Goal: Information Seeking & Learning: Learn about a topic

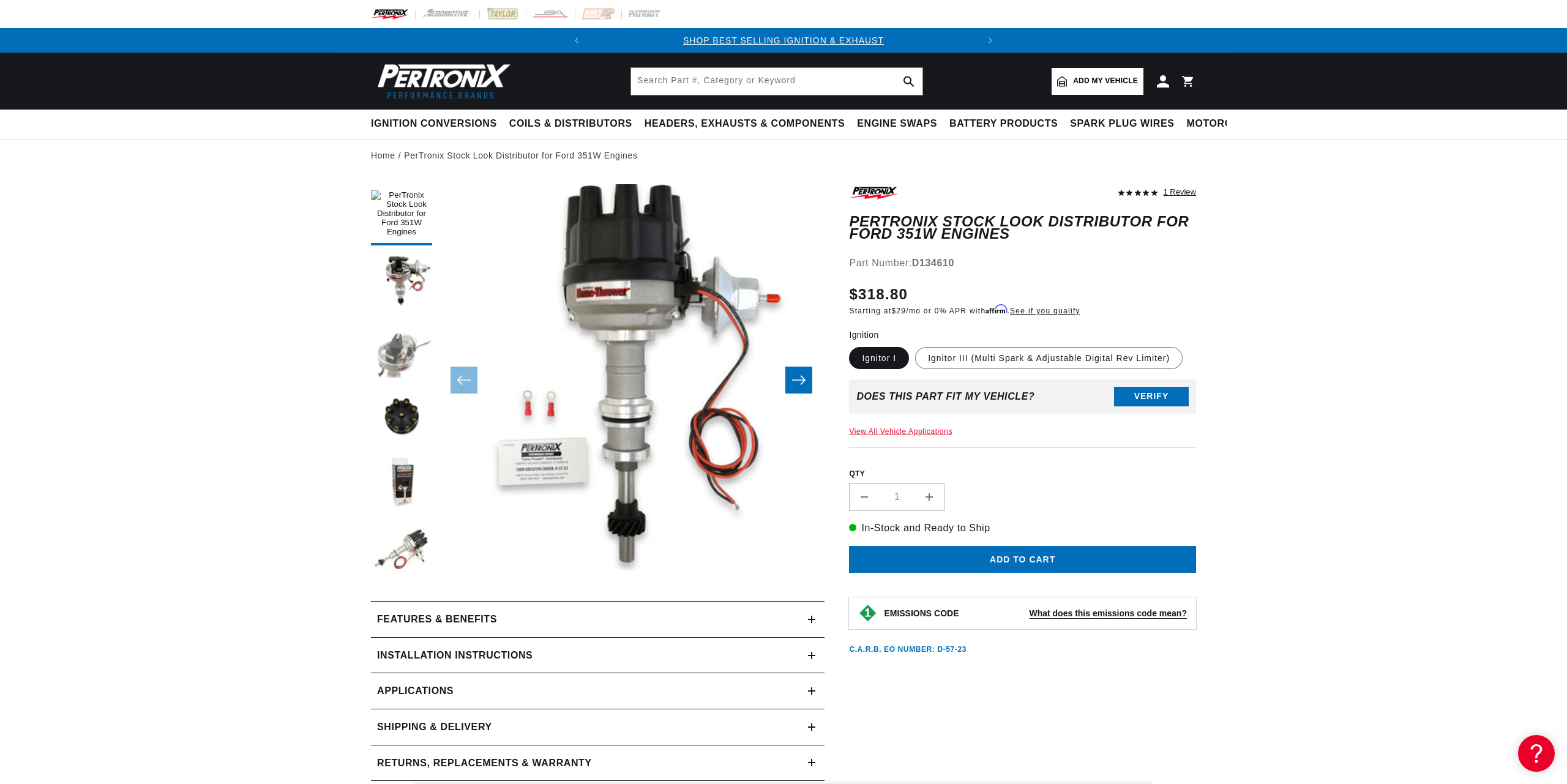
scroll to position [0, 329]
click at [391, 342] on button "Load image 3 in gallery view" at bounding box center [401, 349] width 62 height 62
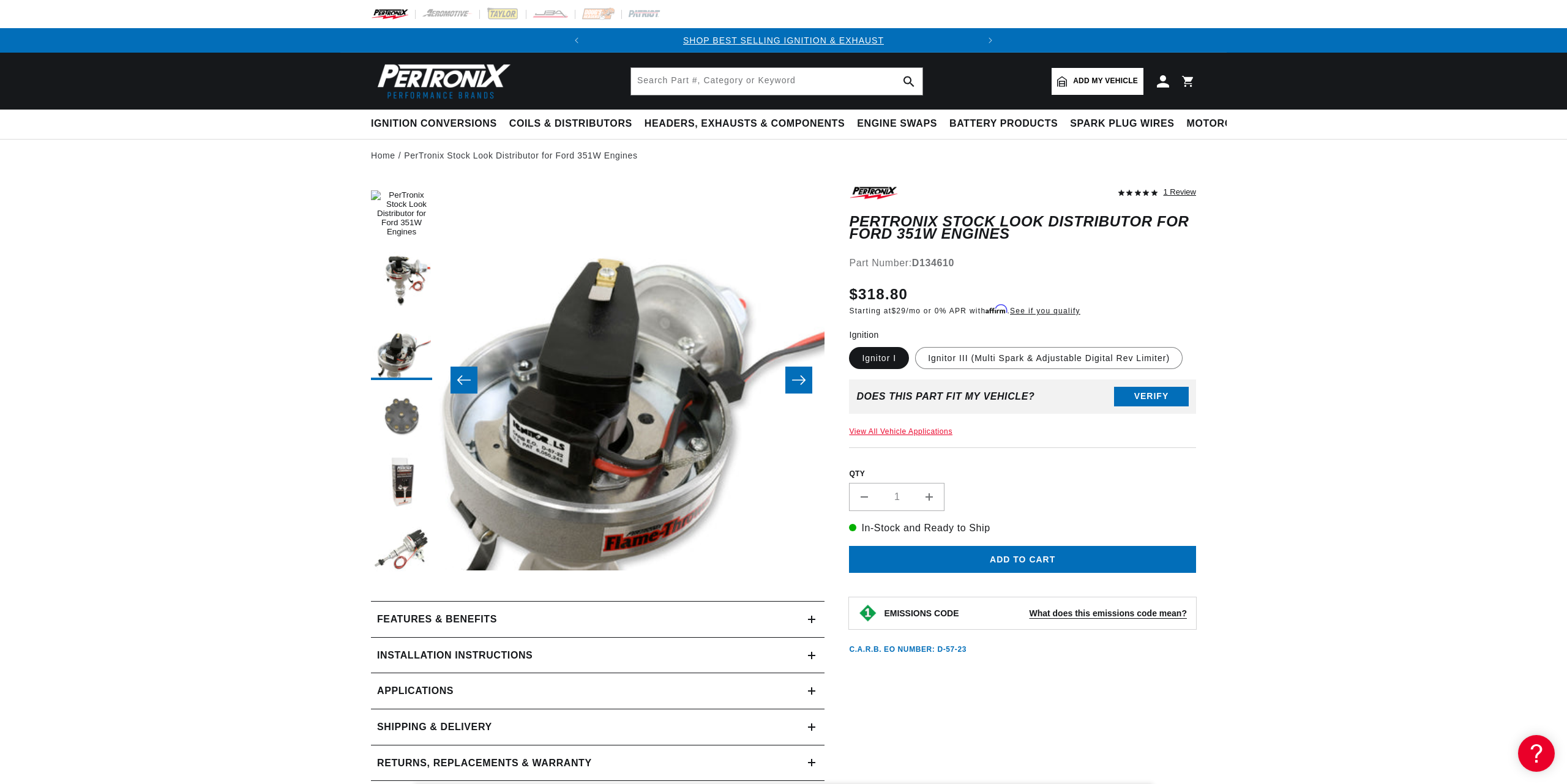
scroll to position [0, 0]
click at [404, 394] on button "Load image 4 in gallery view" at bounding box center [401, 417] width 62 height 62
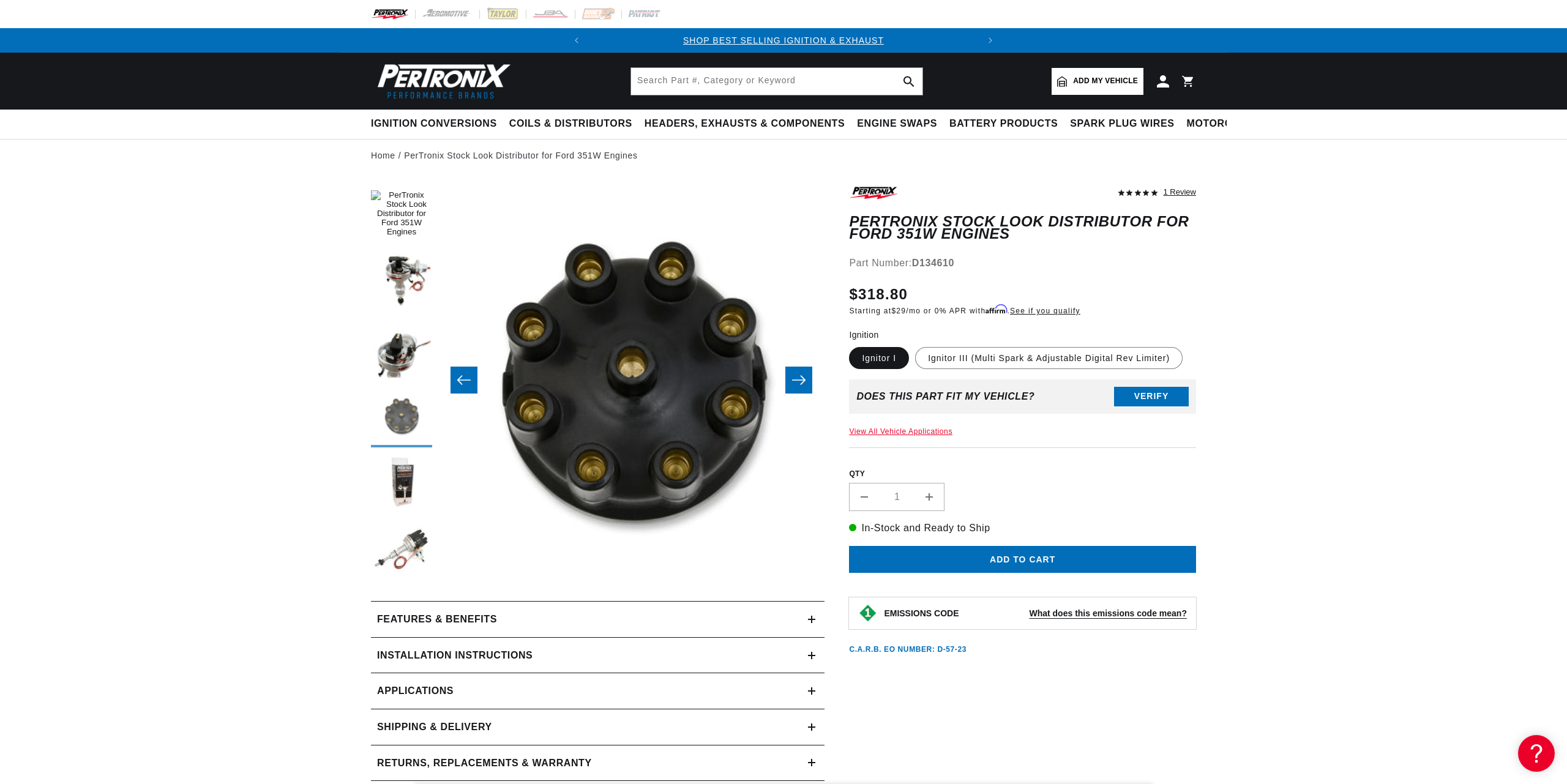
scroll to position [0, 1159]
click at [408, 263] on button "Load image 2 in gallery view" at bounding box center [401, 282] width 62 height 62
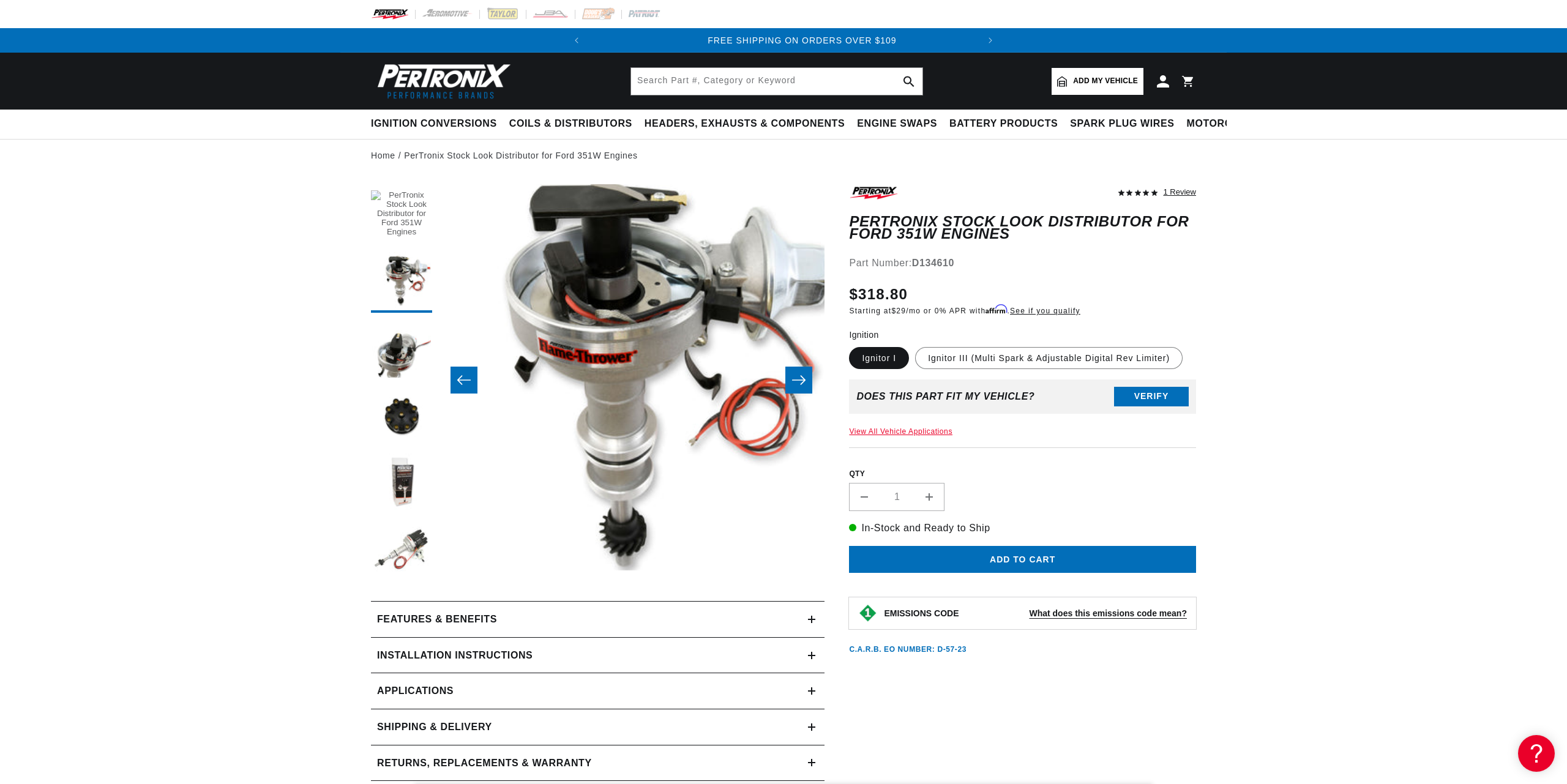
scroll to position [0, 371]
click at [977, 364] on label "Ignitor III (Multi Spark & Adjustable Digital Rev Limiter)" at bounding box center [1049, 358] width 268 height 22
click at [916, 345] on input "Ignitor III (Multi Spark & Adjustable Digital Rev Limiter)" at bounding box center [915, 344] width 1 height 1
radio input "true"
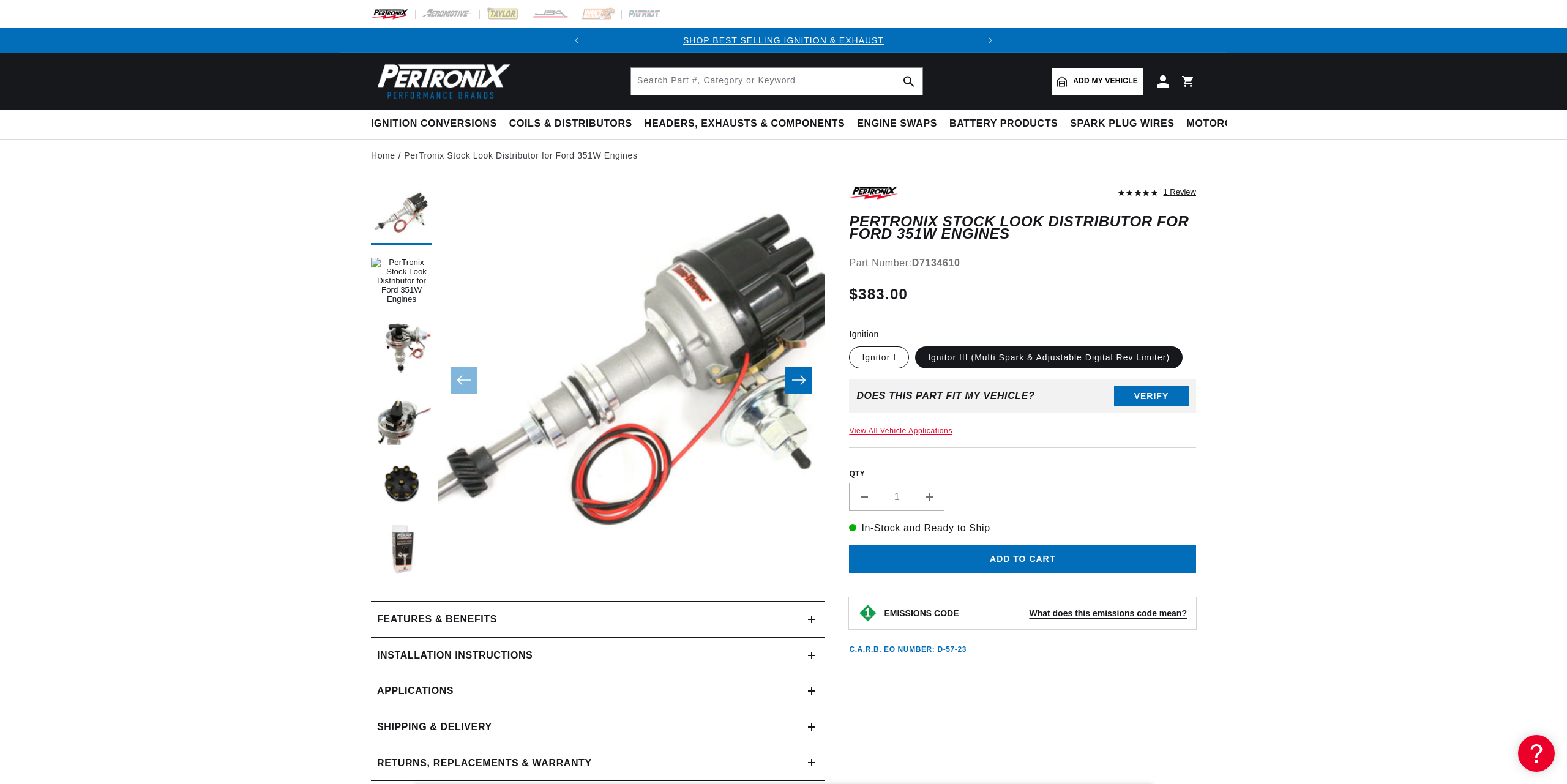
click at [882, 357] on label "Ignitor I" at bounding box center [879, 357] width 60 height 22
click at [853, 344] on input "Ignitor I" at bounding box center [852, 344] width 1 height 1
radio input "true"
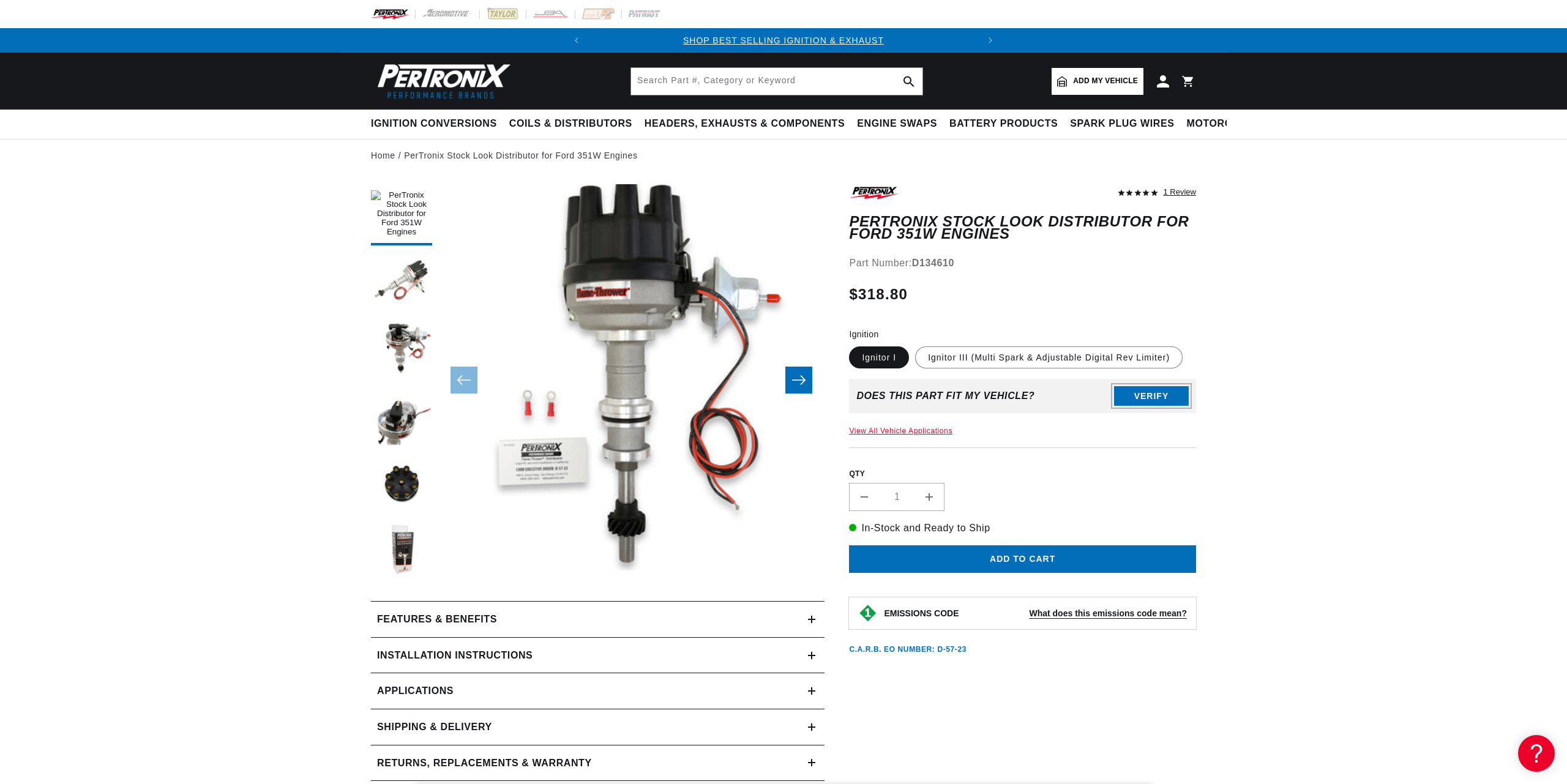
click at [1153, 392] on button "Verify" at bounding box center [1152, 396] width 74 height 19
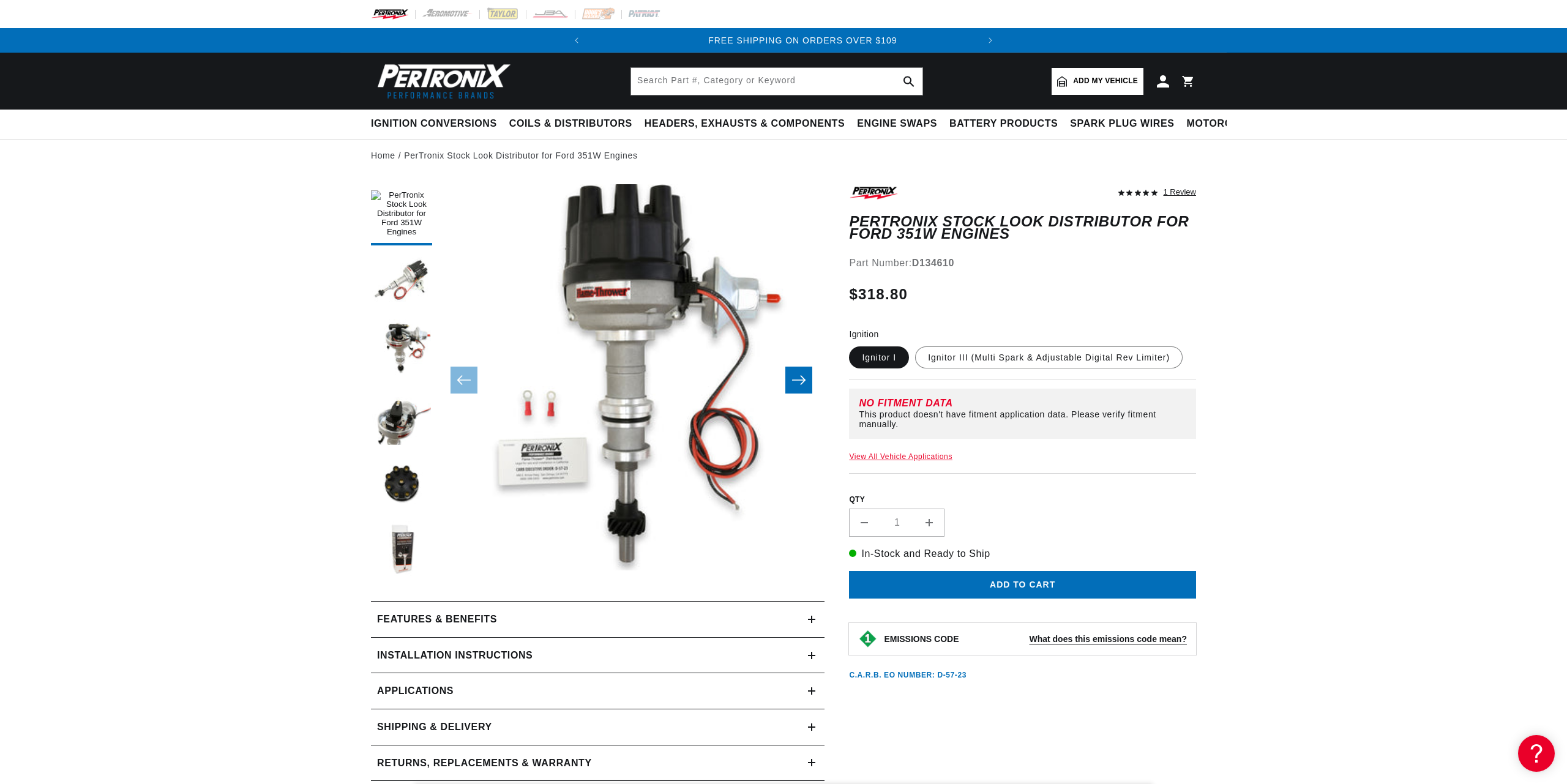
scroll to position [0, 371]
click at [919, 455] on link "View All Vehicle Applications" at bounding box center [901, 457] width 104 height 8
click at [876, 452] on div "1 Review" at bounding box center [1022, 432] width 347 height 496
click at [876, 456] on link "View All Vehicle Applications" at bounding box center [901, 457] width 104 height 8
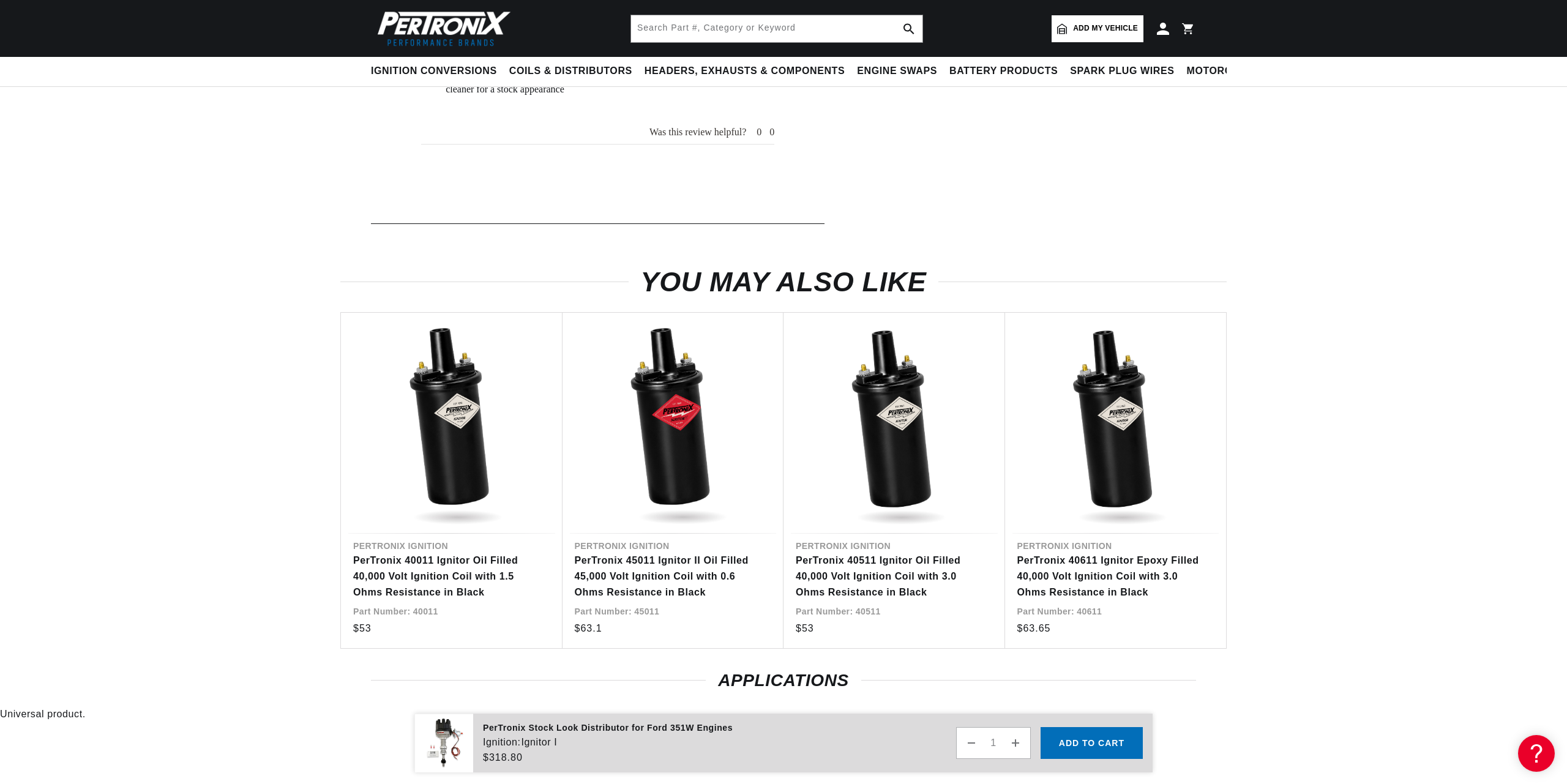
scroll to position [0, 0]
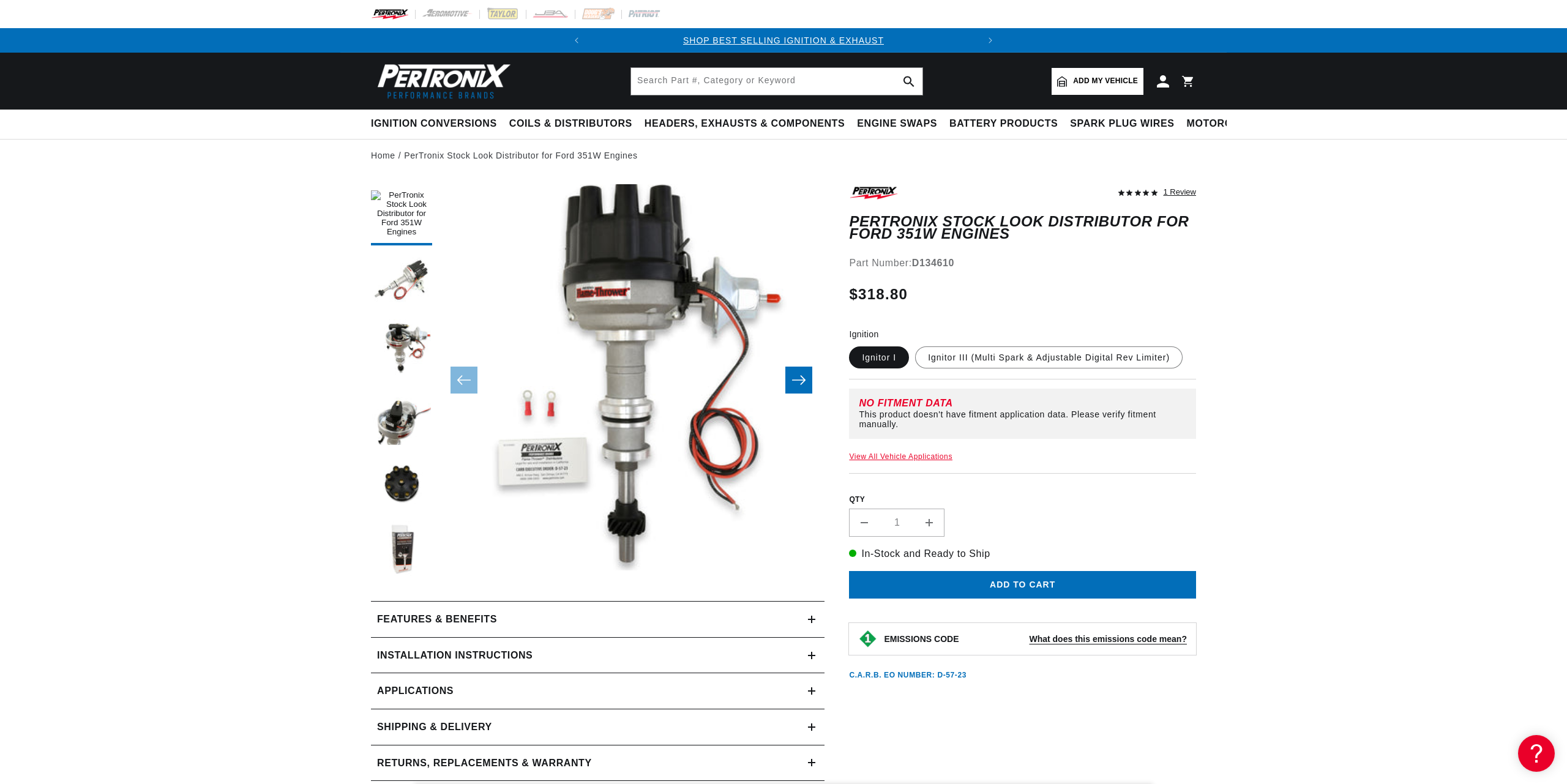
click at [454, 646] on summary "Installation instructions" at bounding box center [597, 656] width 453 height 35
click at [765, 691] on link "Download PDF" at bounding box center [773, 700] width 92 height 23
click at [664, 79] on input "text" at bounding box center [777, 81] width 291 height 27
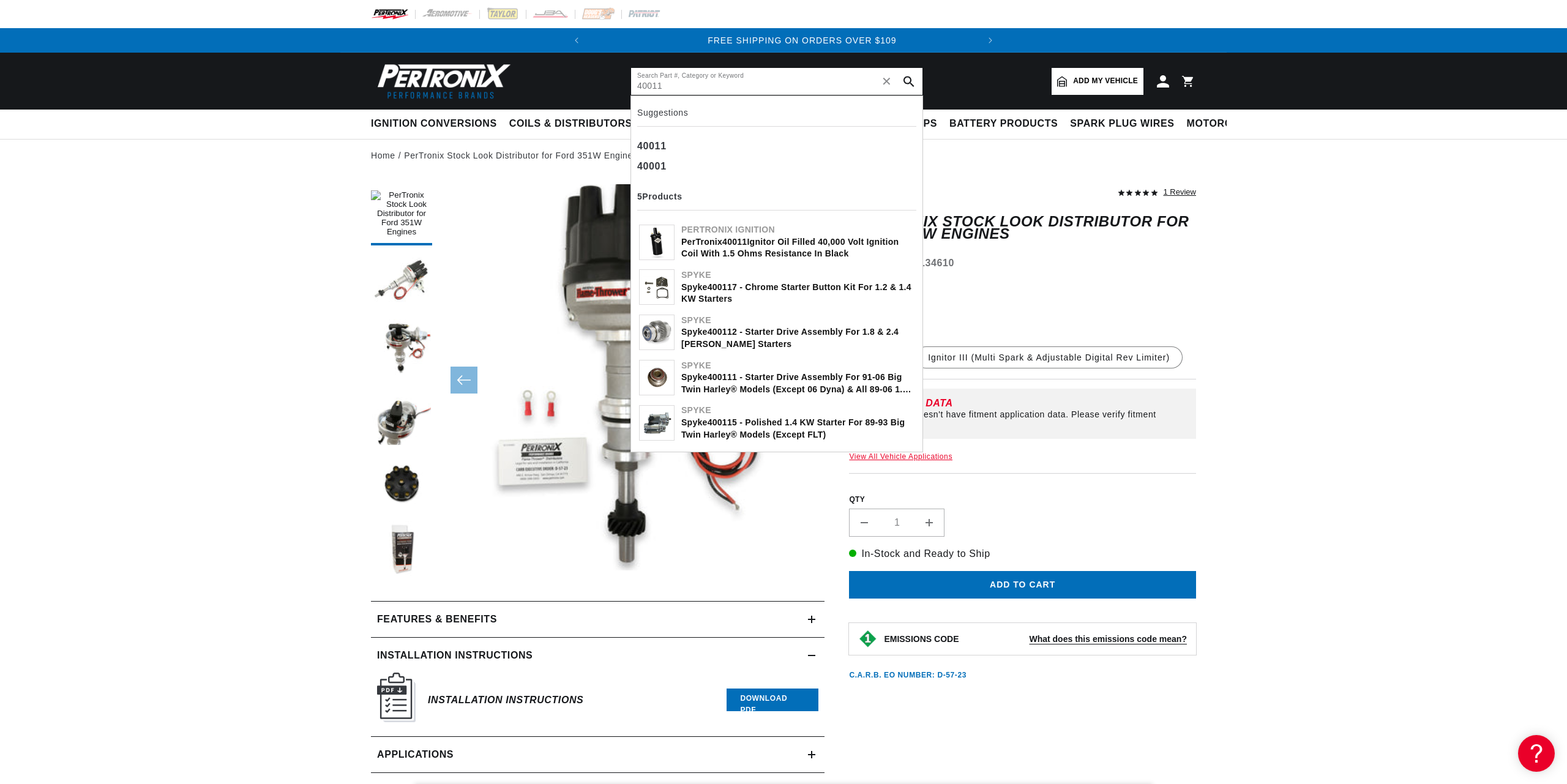
scroll to position [0, 371]
type input "40011"
click at [712, 227] on div "Pertronix Ignition" at bounding box center [798, 230] width 233 height 13
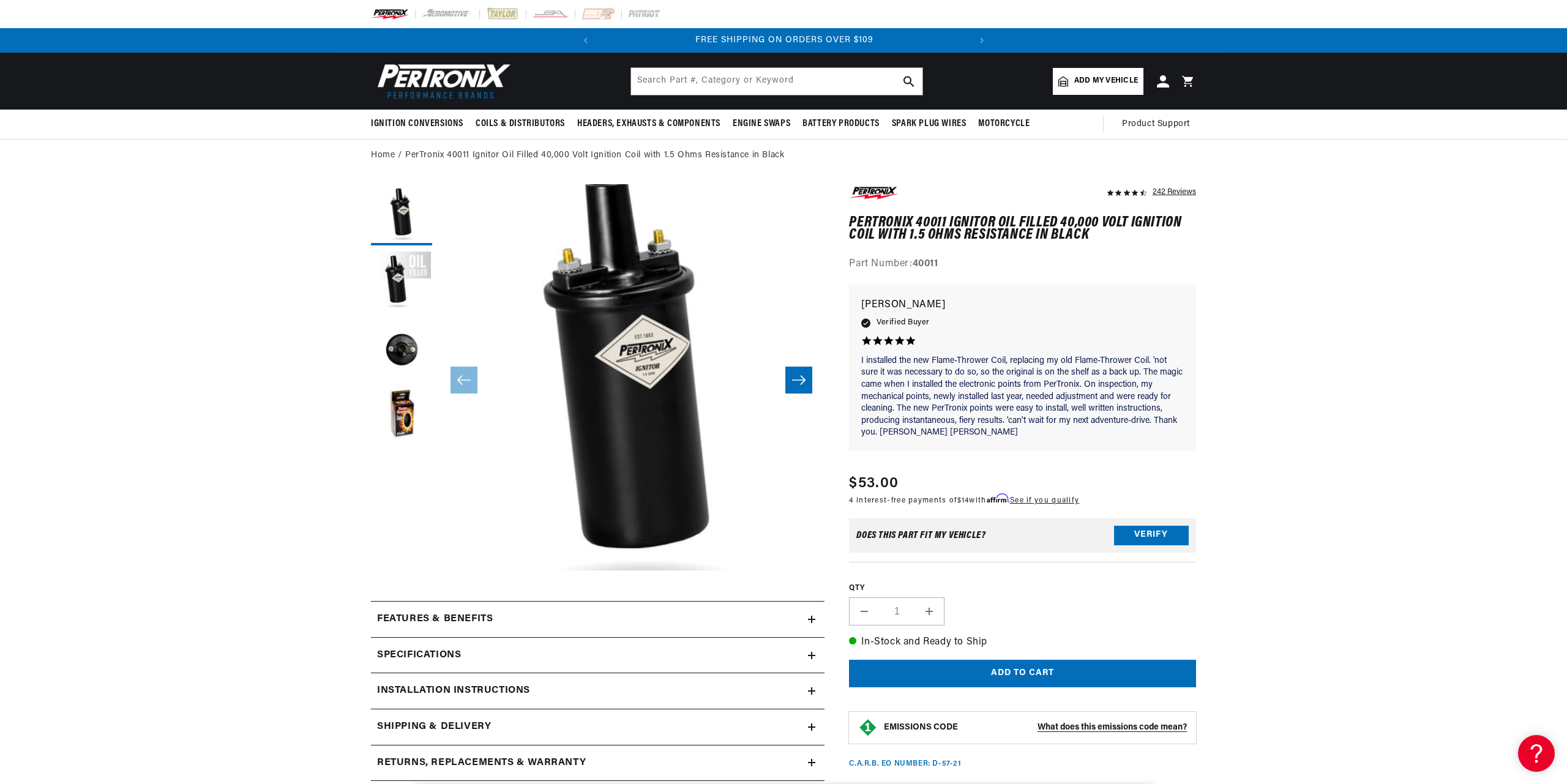
scroll to position [0, 371]
click at [464, 685] on h2 "Installation instructions" at bounding box center [453, 690] width 153 height 16
click at [737, 733] on link "Download PDF" at bounding box center [773, 736] width 91 height 23
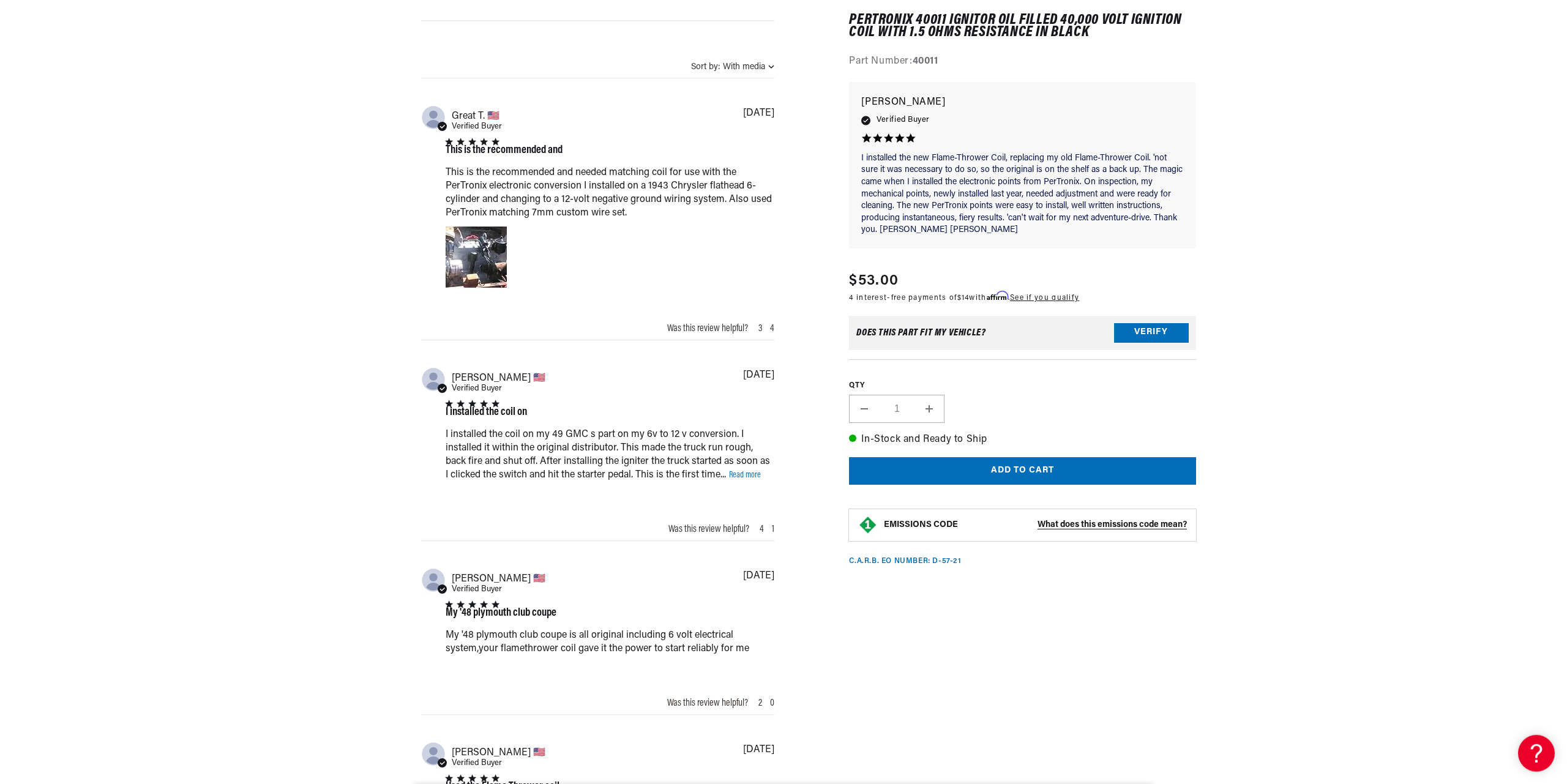
scroll to position [1082, 0]
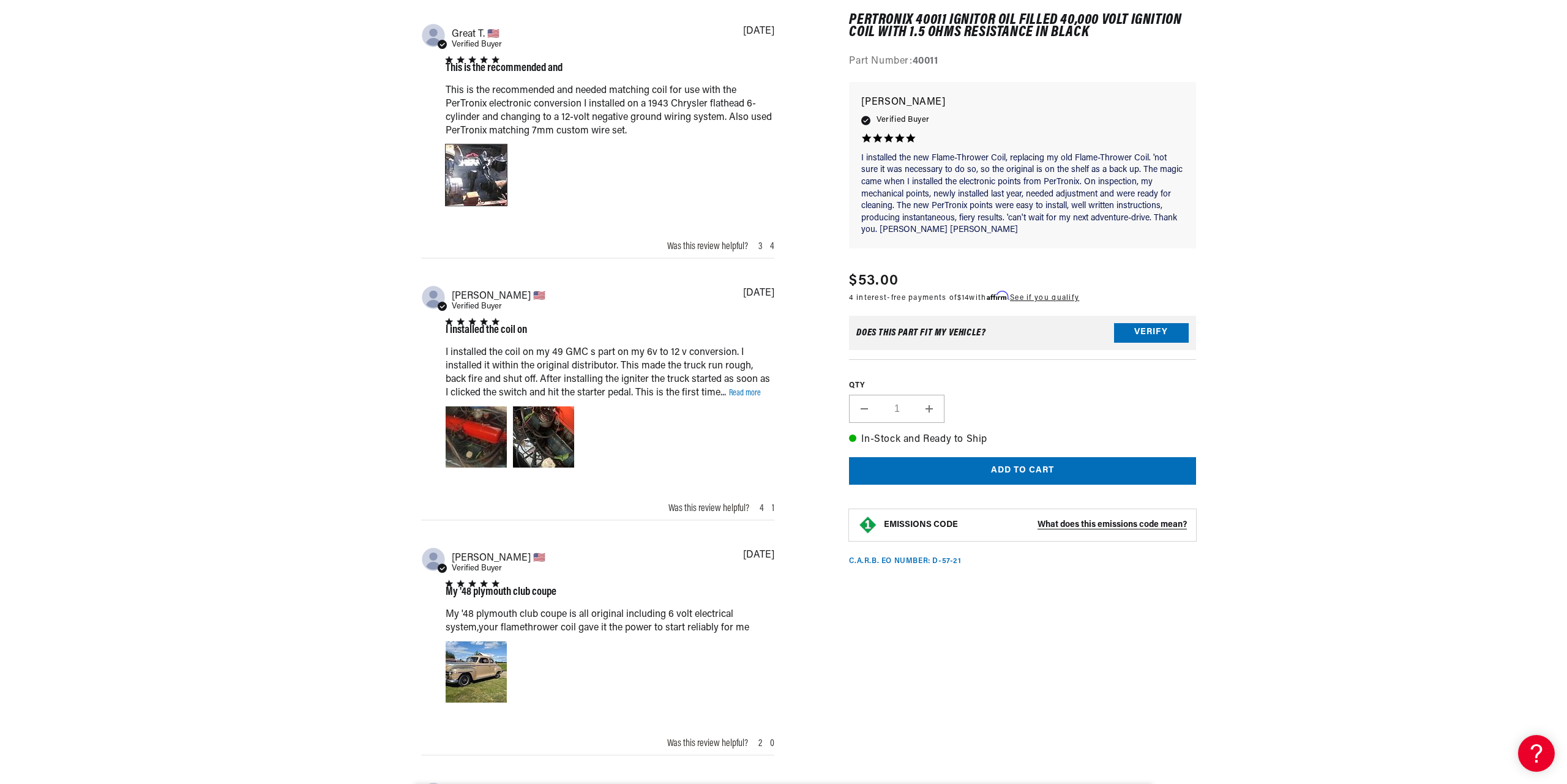
click at [480, 177] on div "Image of Review by Great T. on 21 April 24 number 1" at bounding box center [476, 175] width 62 height 62
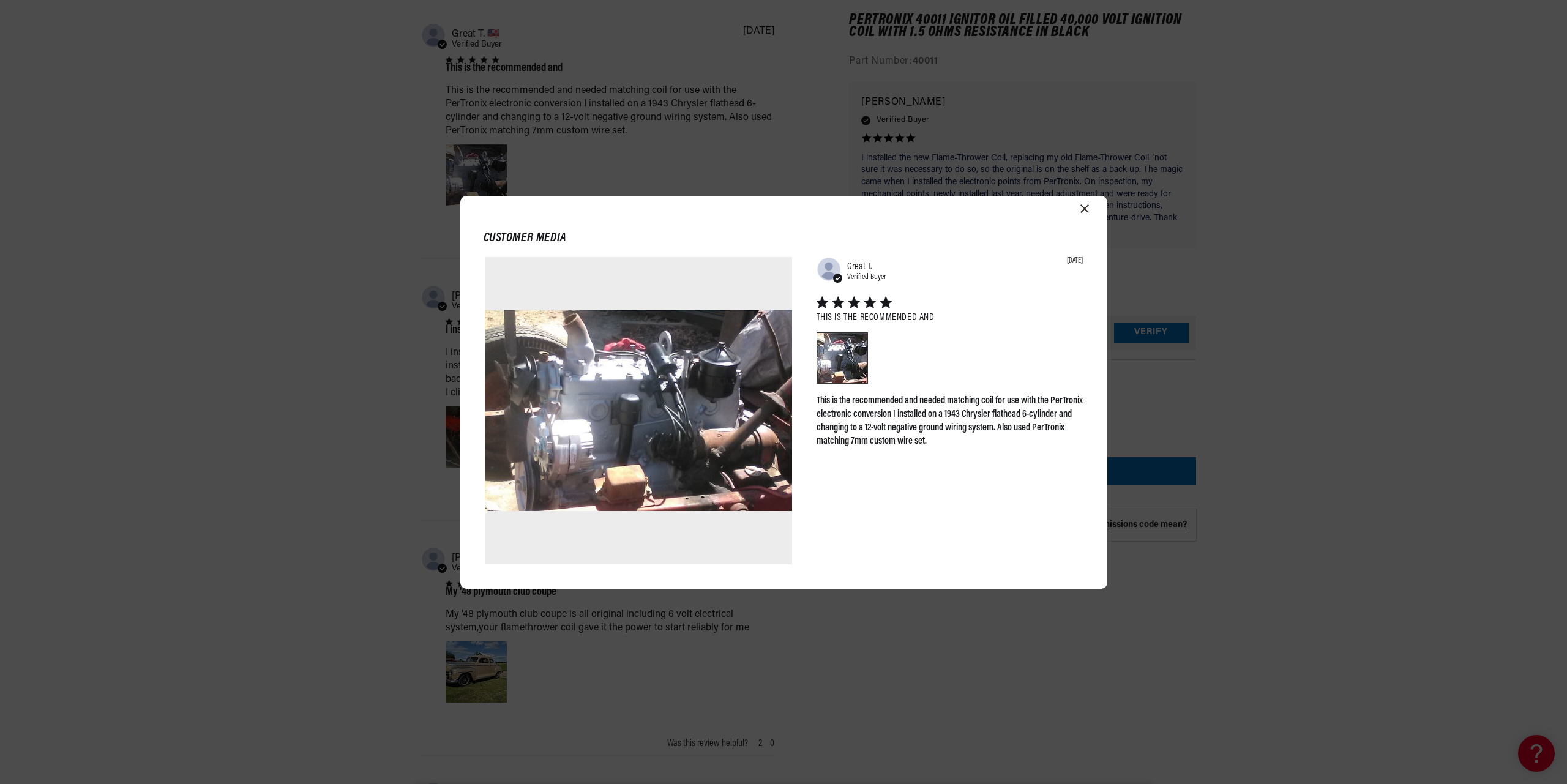
click at [1084, 208] on icon "Close modal" at bounding box center [1085, 208] width 8 height 8
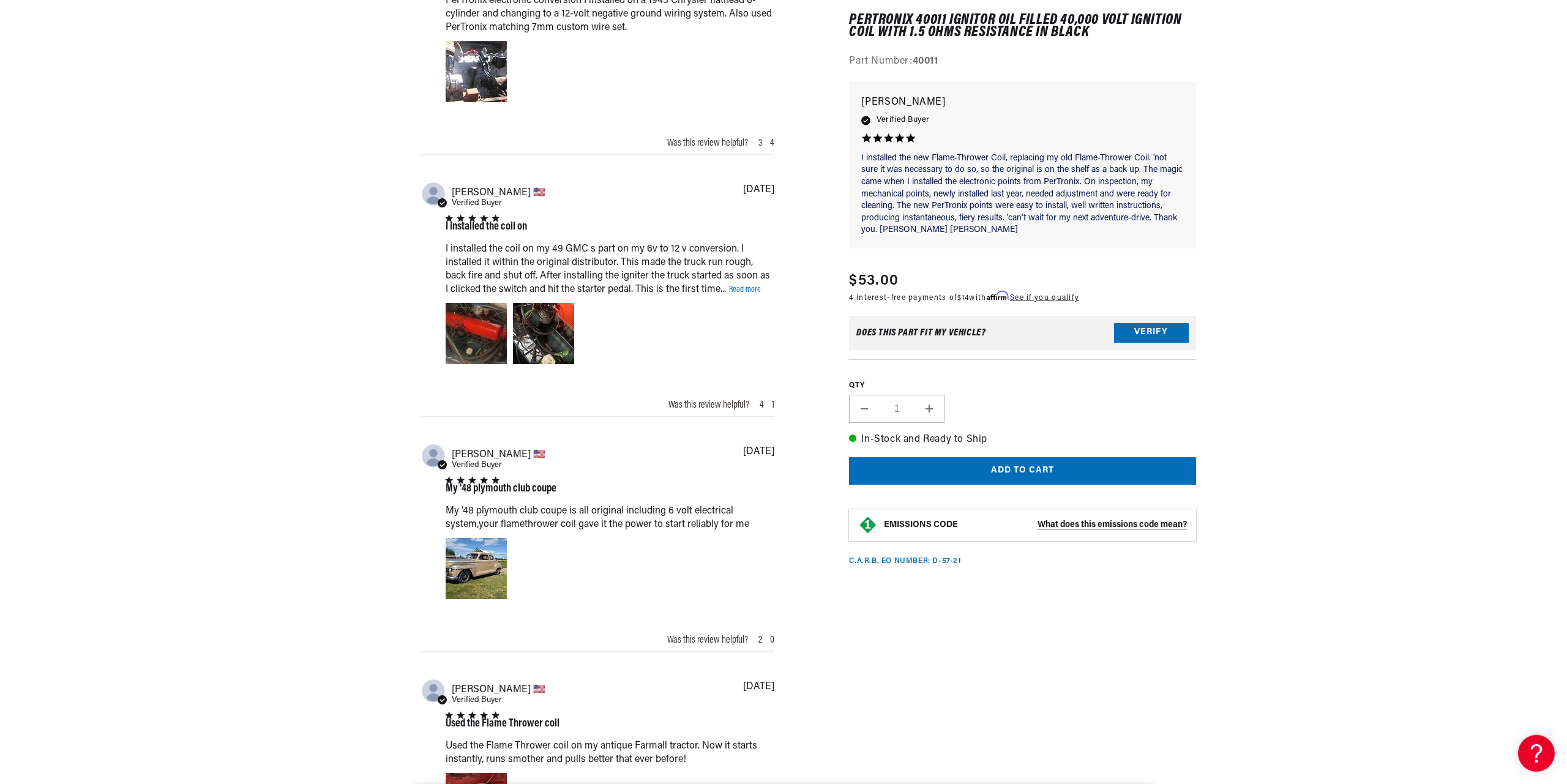
scroll to position [1278, 0]
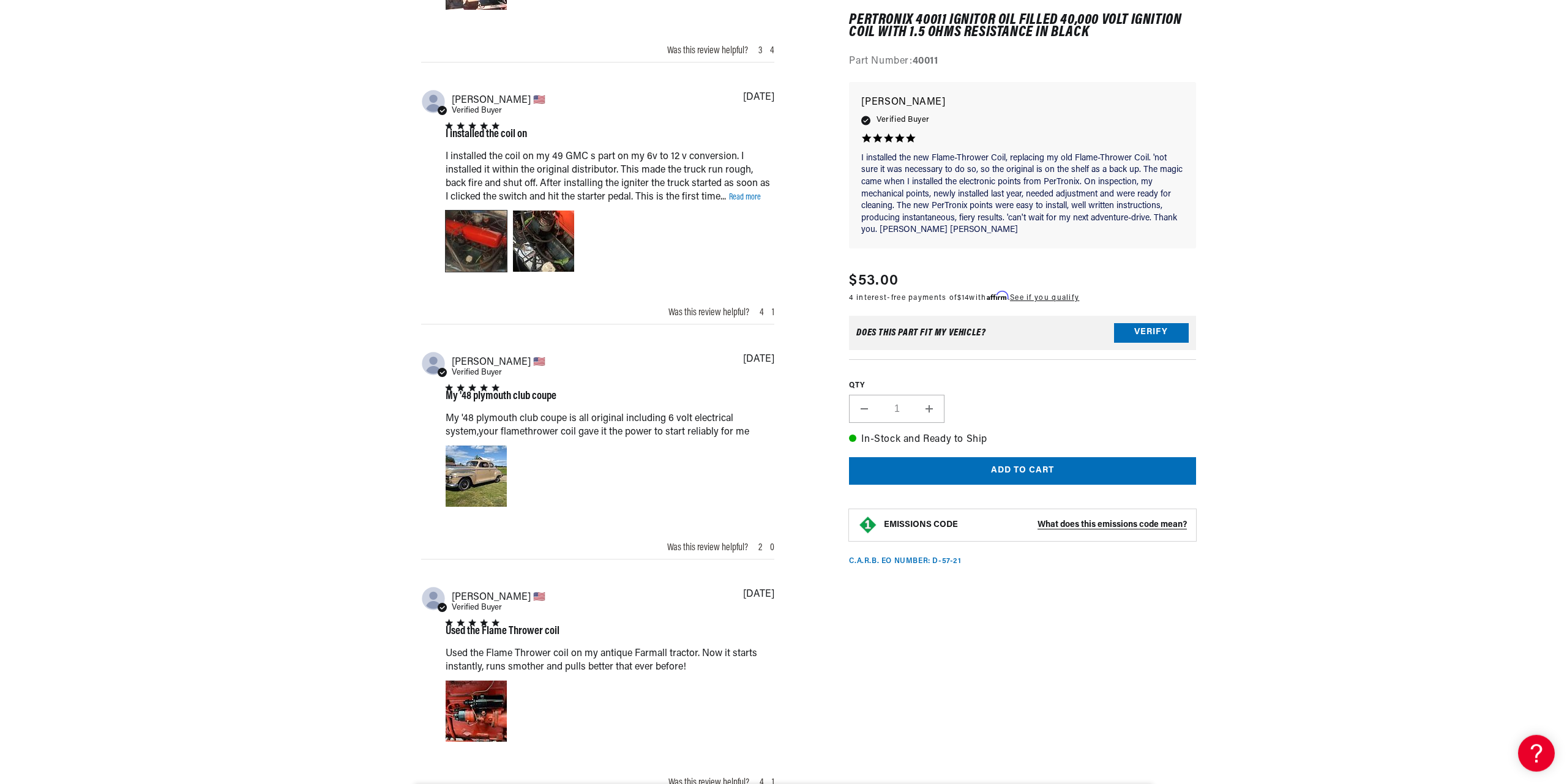
click at [458, 253] on div "Video of Review by Alfonso D. on 12 December 23 number 1" at bounding box center [476, 241] width 62 height 62
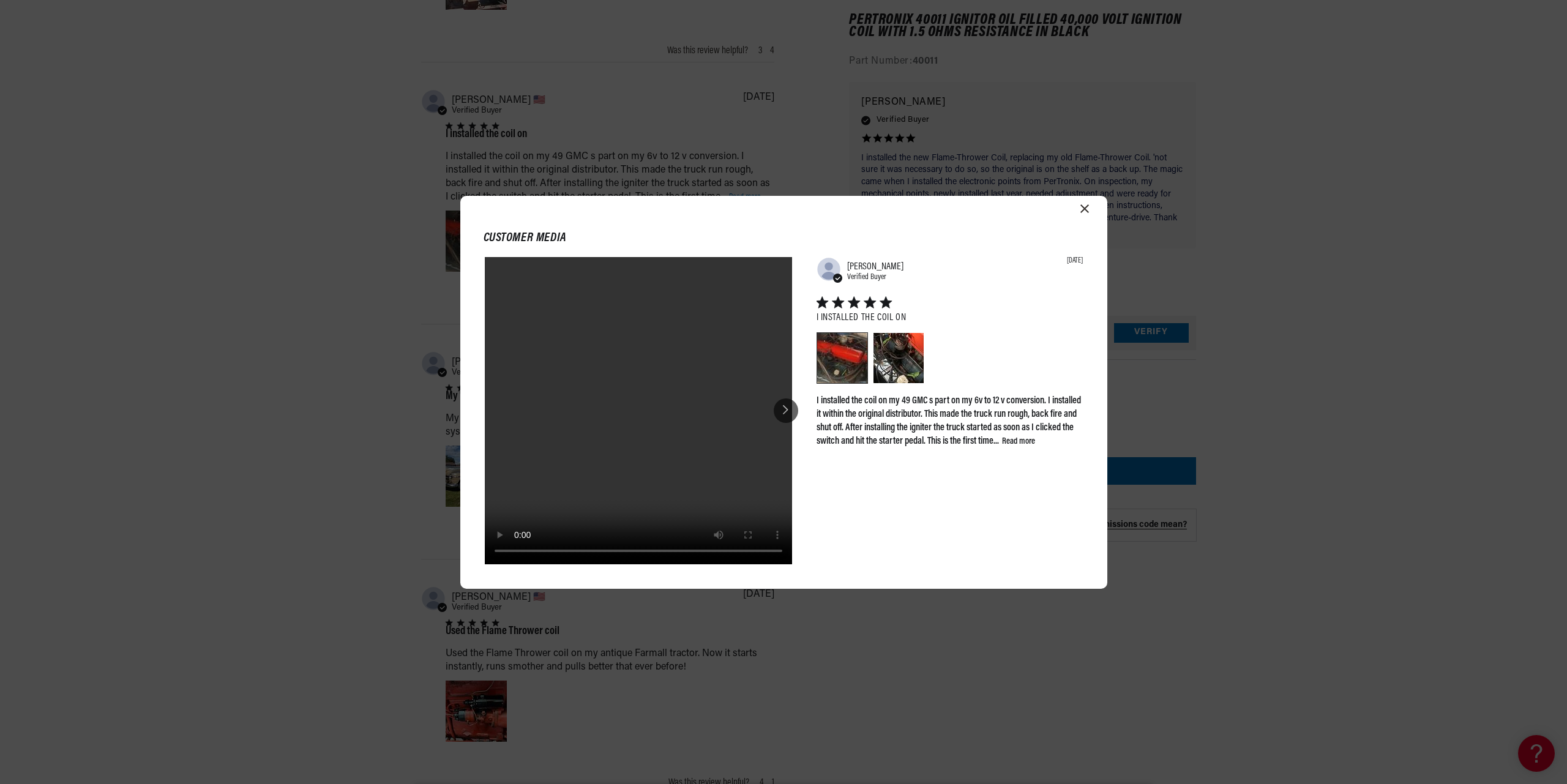
click at [1083, 206] on icon "Close modal" at bounding box center [1085, 208] width 8 height 8
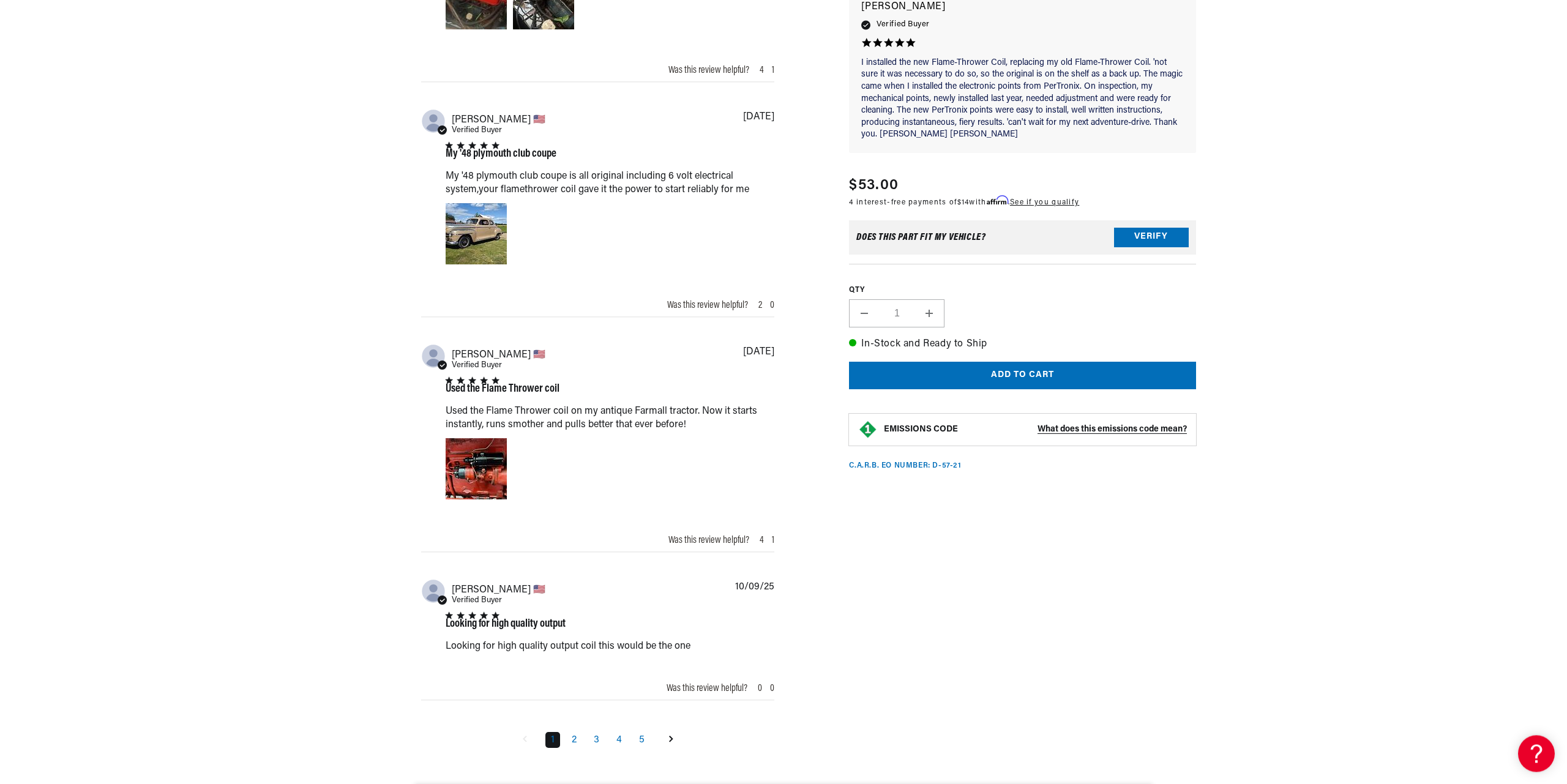
scroll to position [1638, 0]
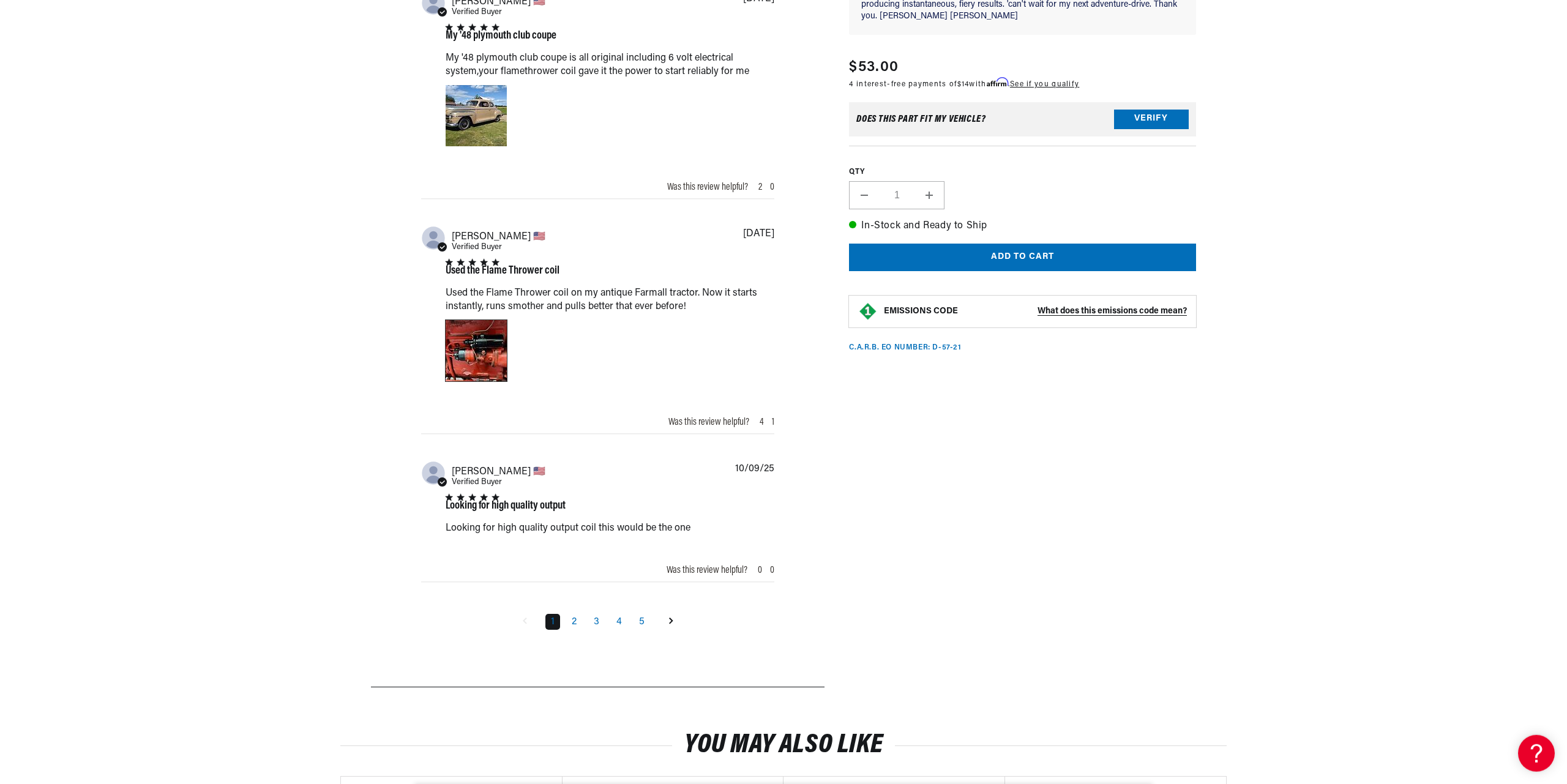
click at [480, 338] on div "Image of Review by Ken M. on 16 November 22 number 1" at bounding box center [476, 350] width 62 height 62
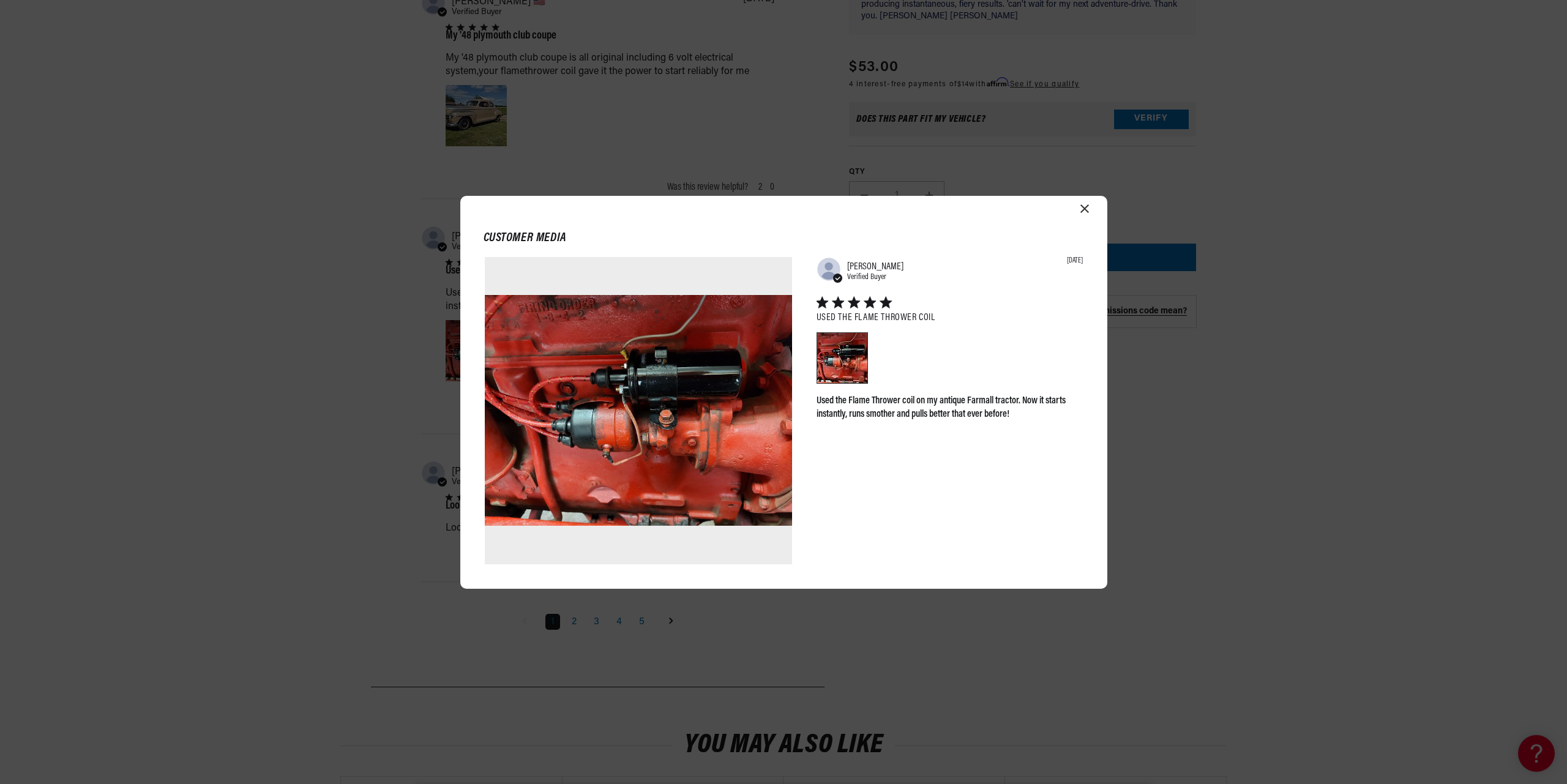
click at [1085, 205] on icon "Close modal" at bounding box center [1085, 208] width 8 height 8
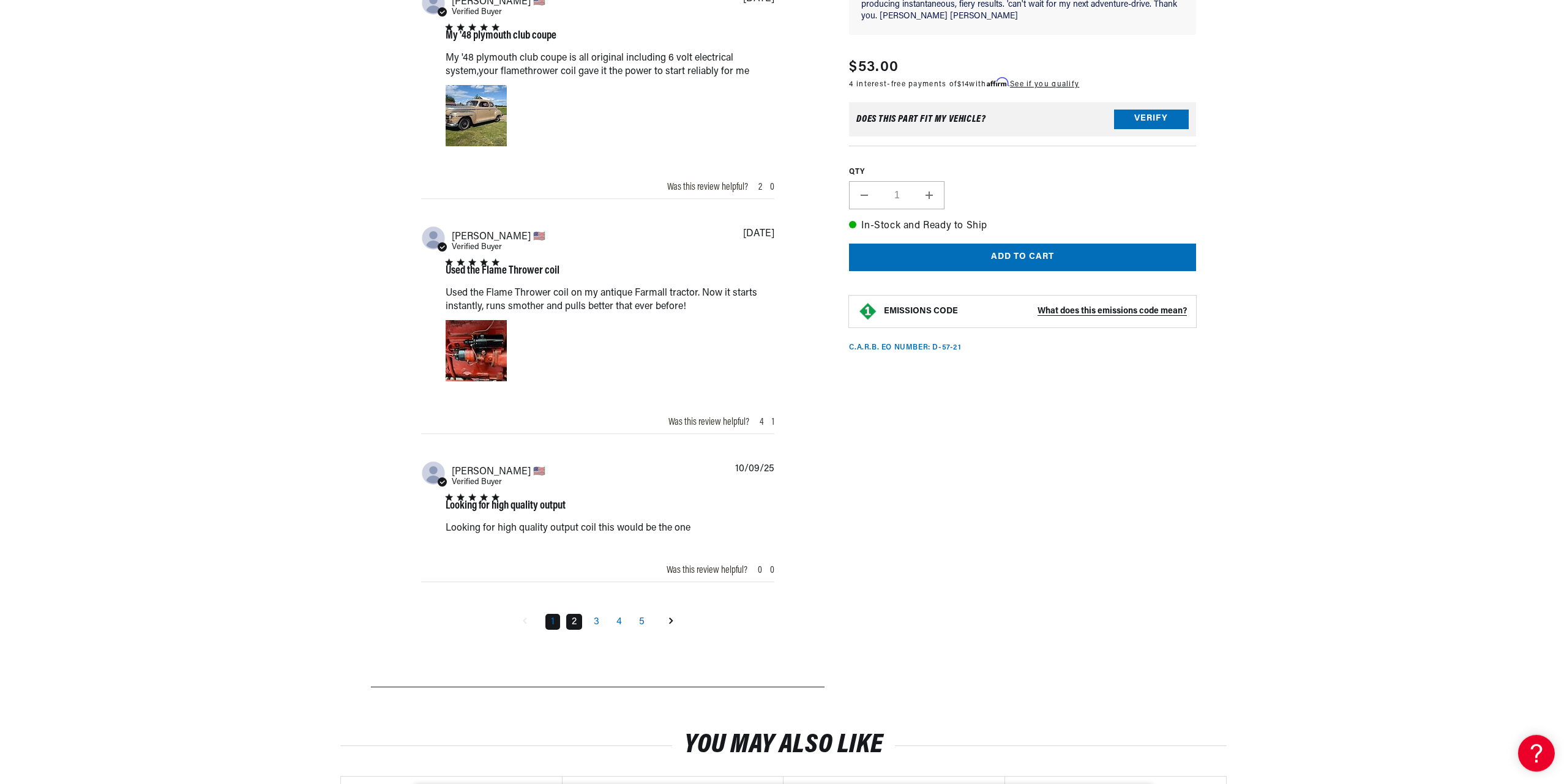
click at [576, 624] on link "2" at bounding box center [574, 621] width 16 height 16
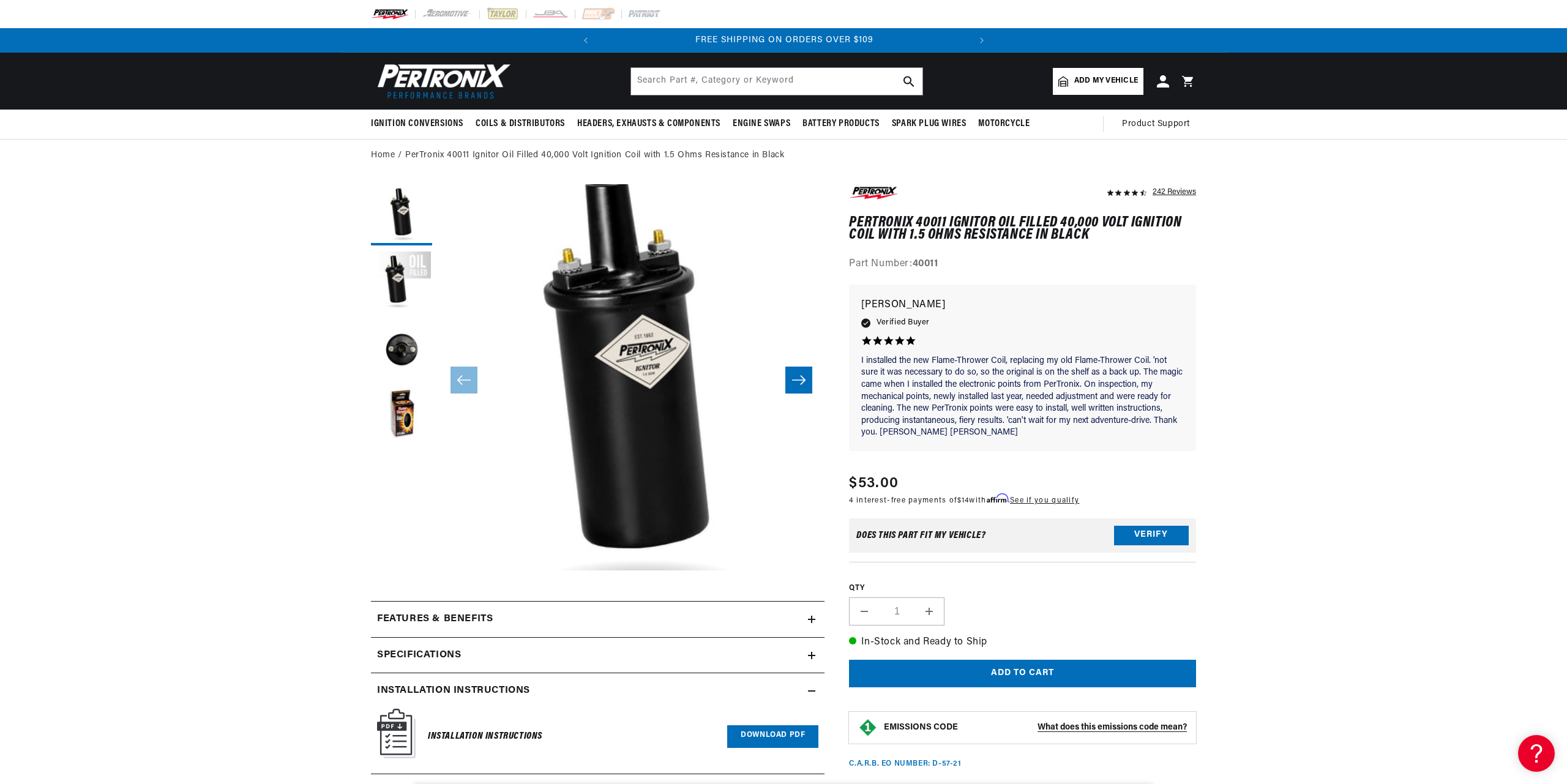
scroll to position [0, 371]
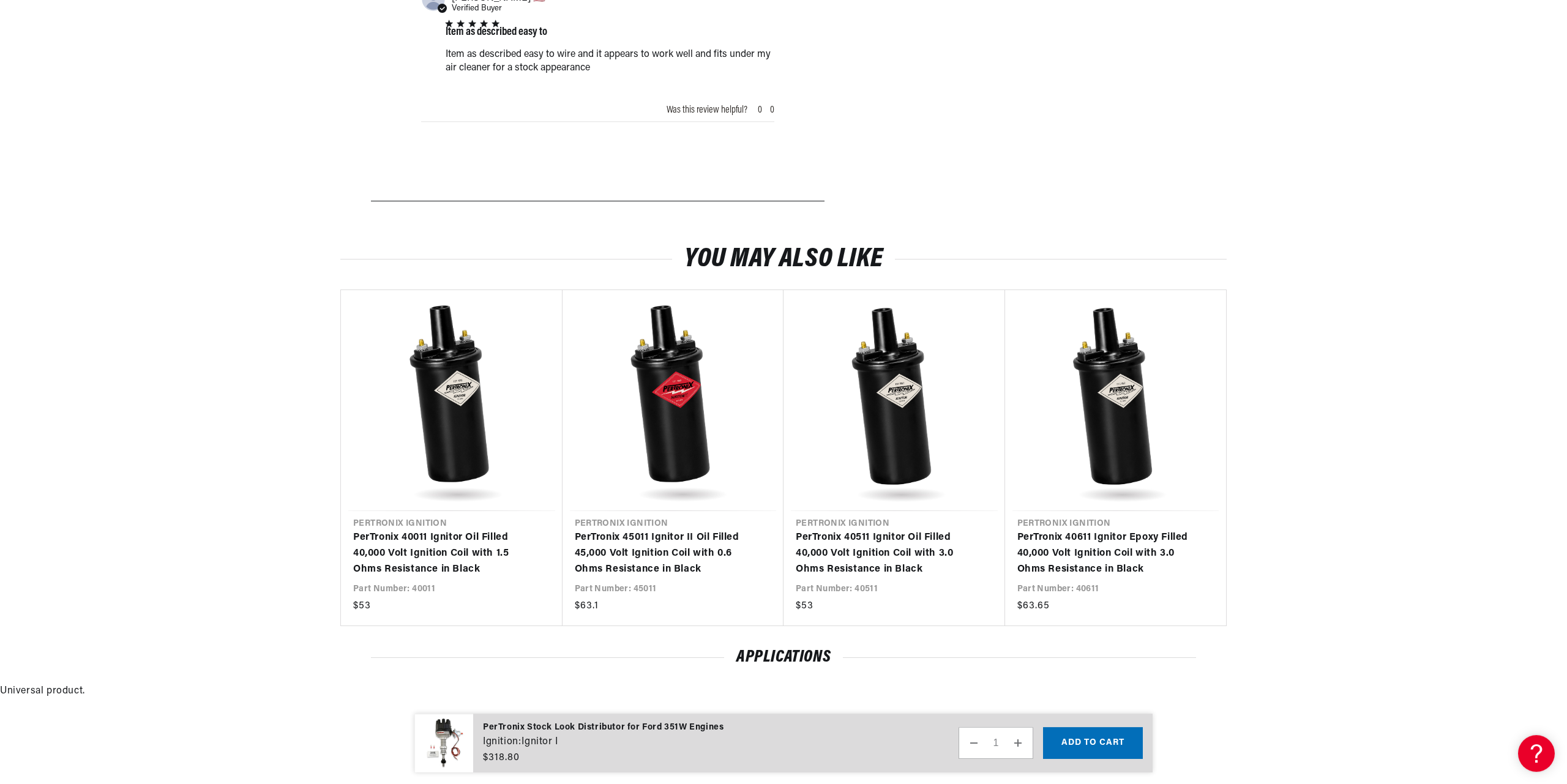
scroll to position [1082, 0]
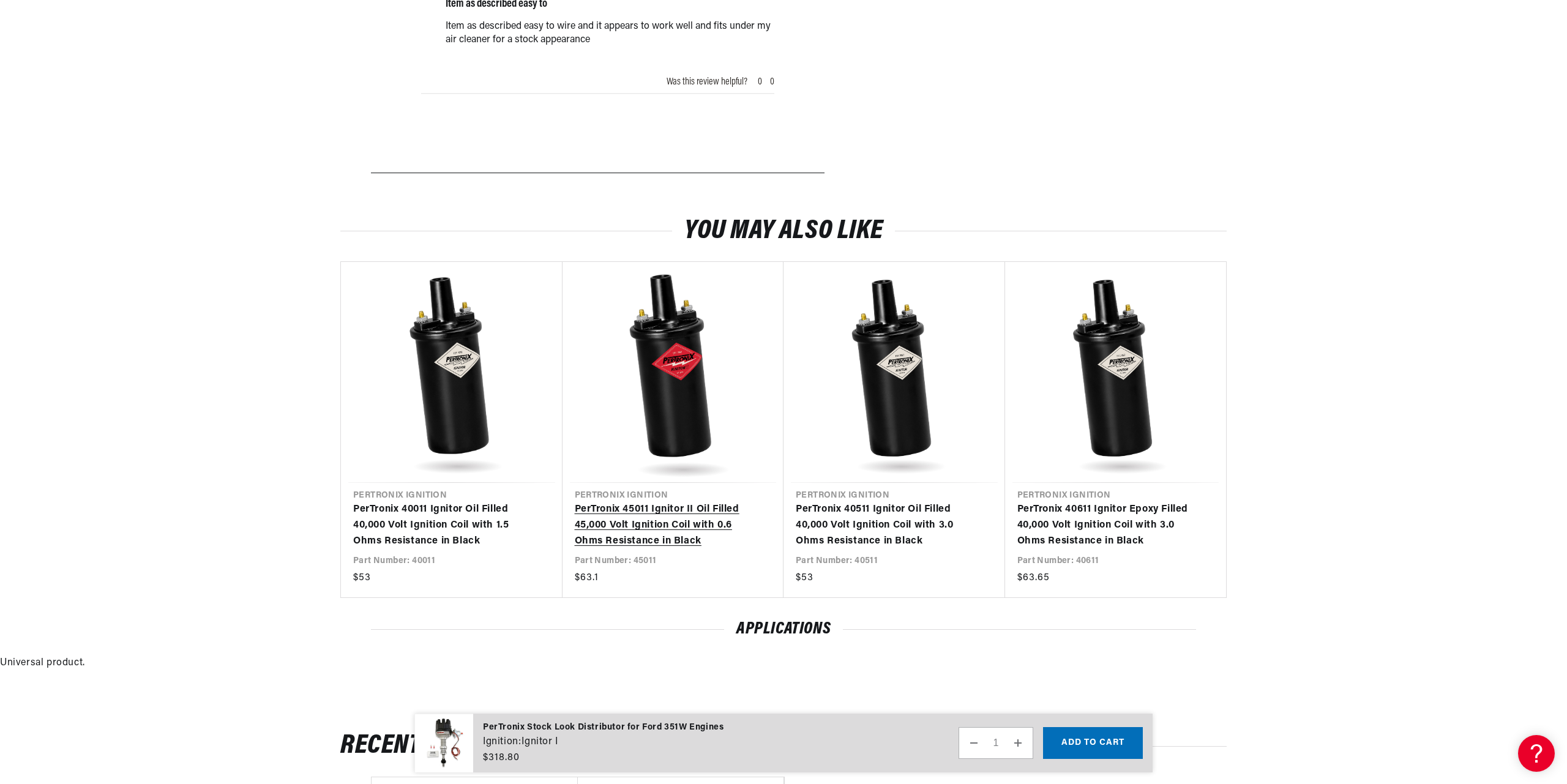
click at [656, 518] on link "PerTronix 45011 Ignitor II Oil Filled 45,000 Volt Ignition Coil with 0.6 Ohms R…" at bounding box center [667, 526] width 185 height 47
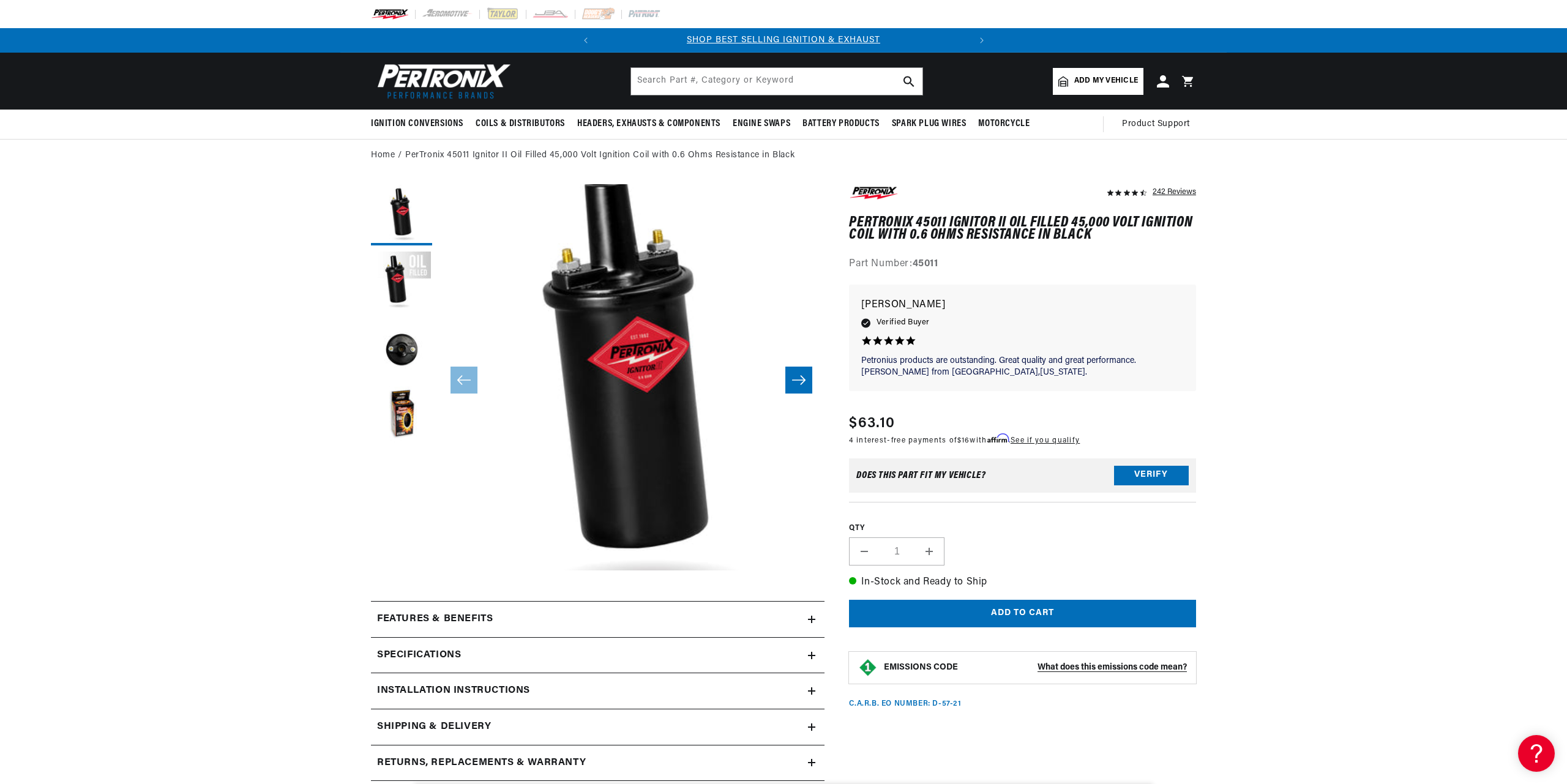
click at [485, 645] on summary "Specifications" at bounding box center [597, 656] width 453 height 35
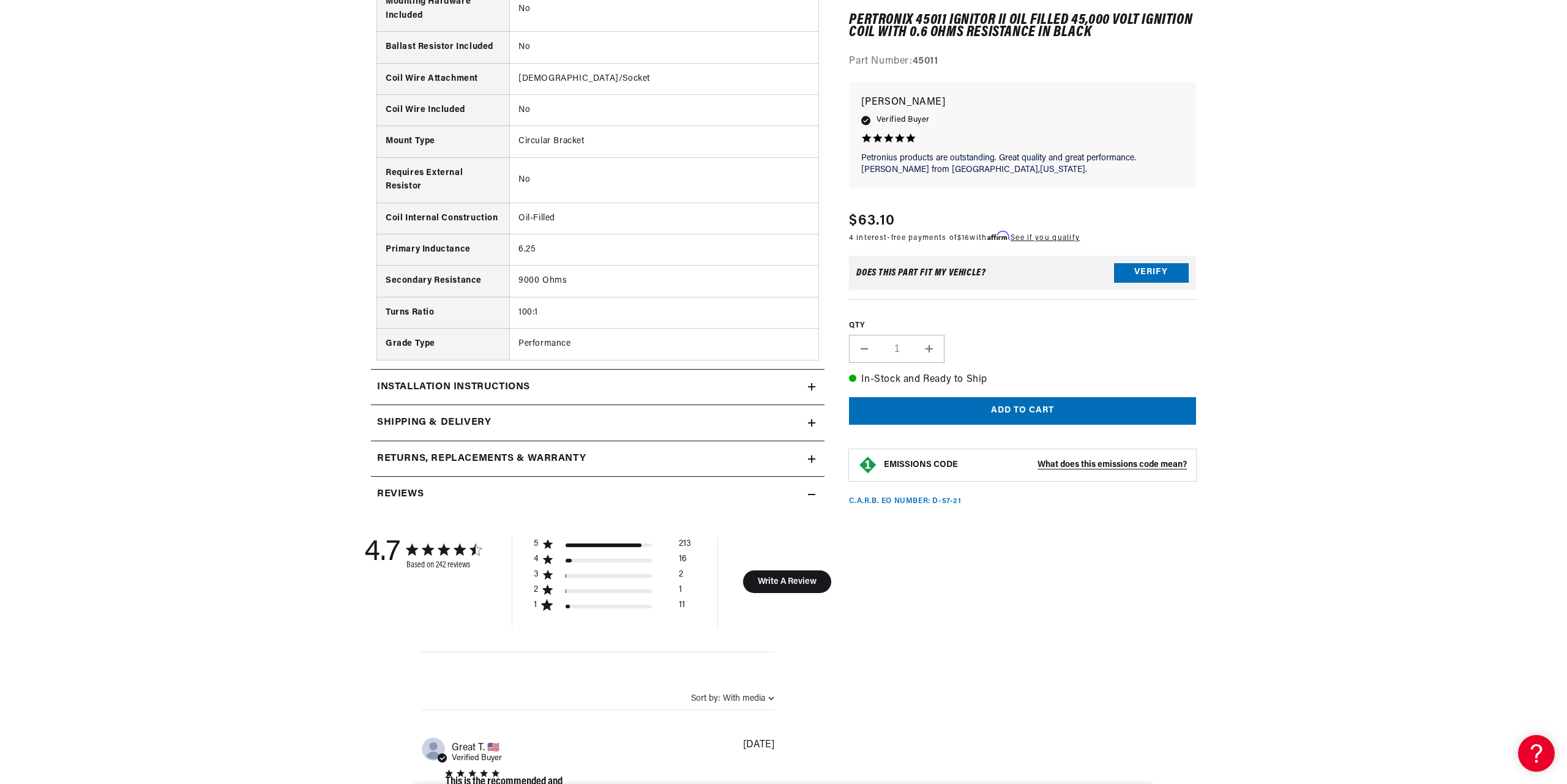
scroll to position [1082, 0]
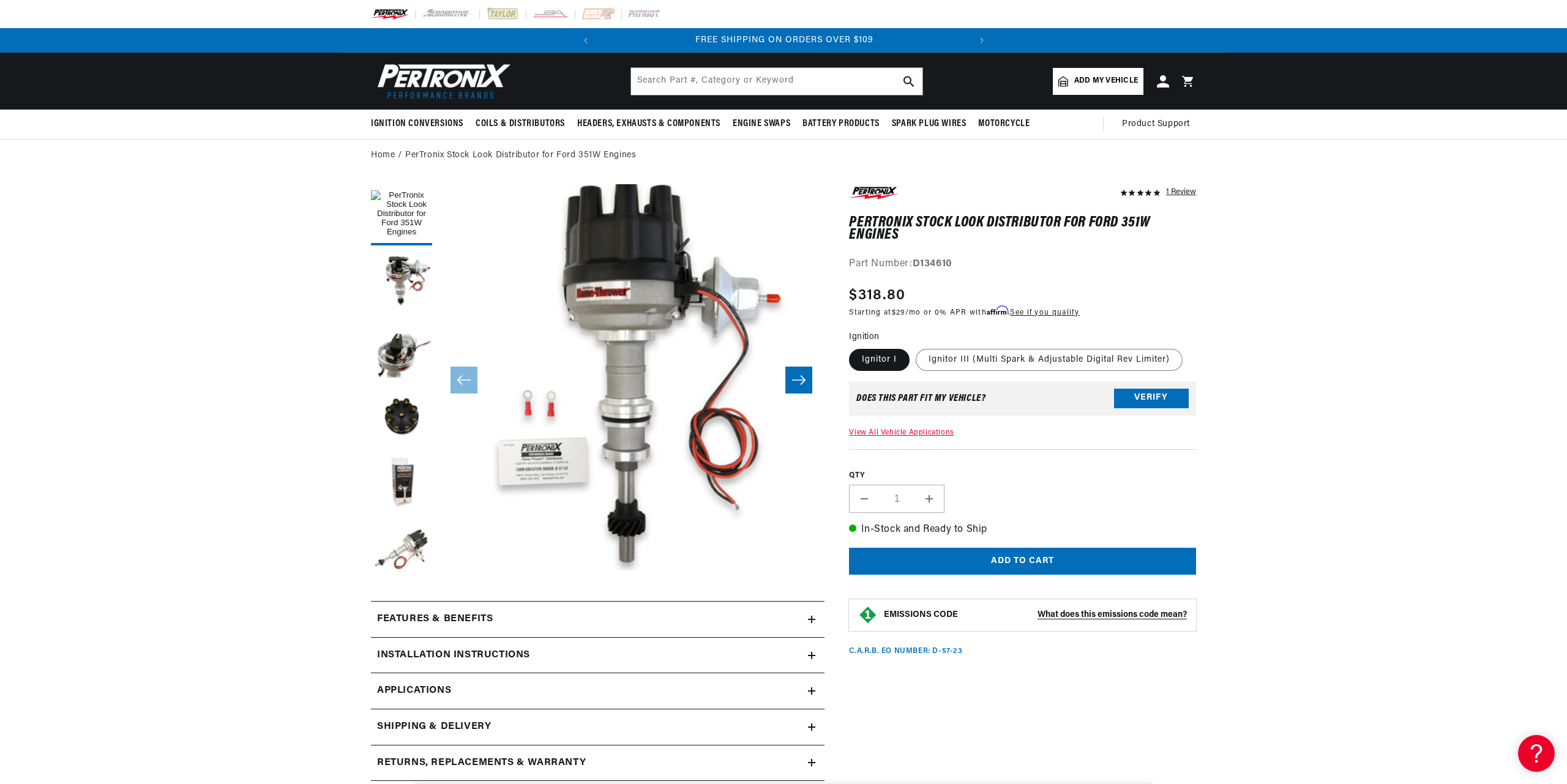
scroll to position [0, 371]
click at [1008, 355] on label "Ignitor III (Multi Spark & Adjustable Digital Rev Limiter)" at bounding box center [1049, 360] width 267 height 22
click at [917, 347] on input "Ignitor III (Multi Spark & Adjustable Digital Rev Limiter)" at bounding box center [916, 346] width 1 height 1
radio input "true"
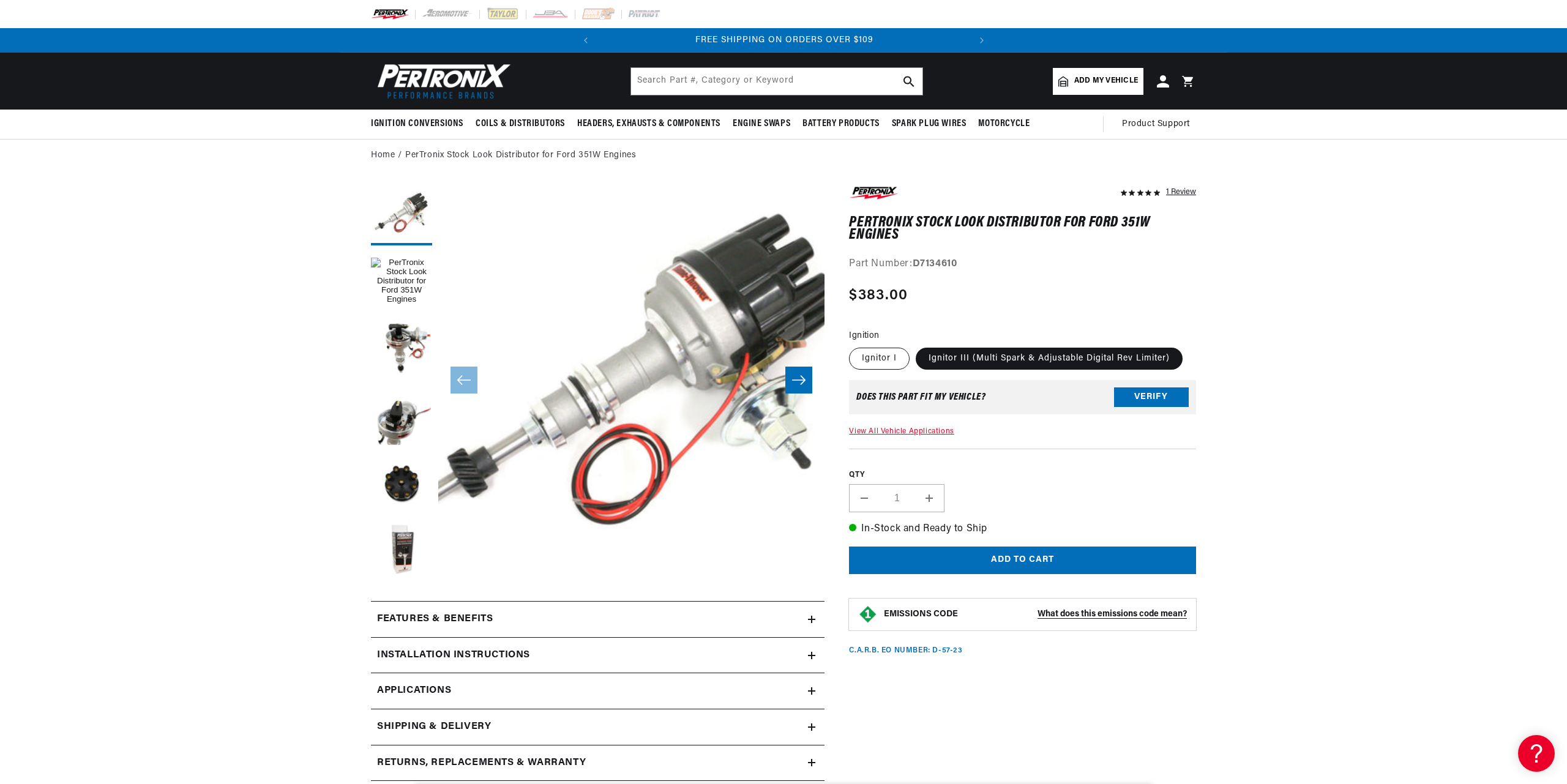
click at [883, 359] on label "Ignitor I" at bounding box center [880, 359] width 61 height 22
click at [853, 346] on input "Ignitor I" at bounding box center [852, 345] width 1 height 1
radio input "true"
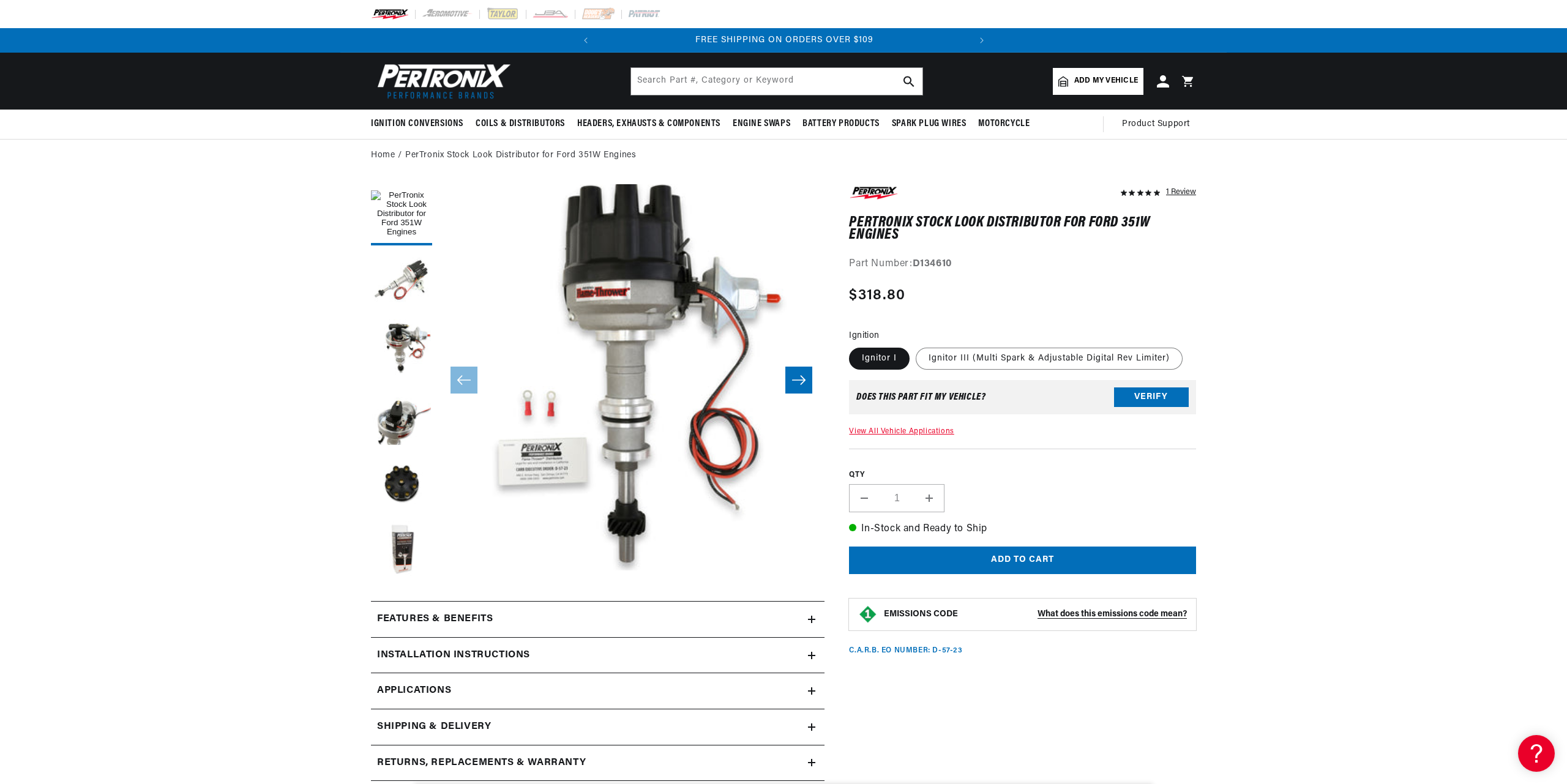
scroll to position [0, 371]
click at [398, 536] on button "Load image 5 in gallery view" at bounding box center [401, 551] width 62 height 62
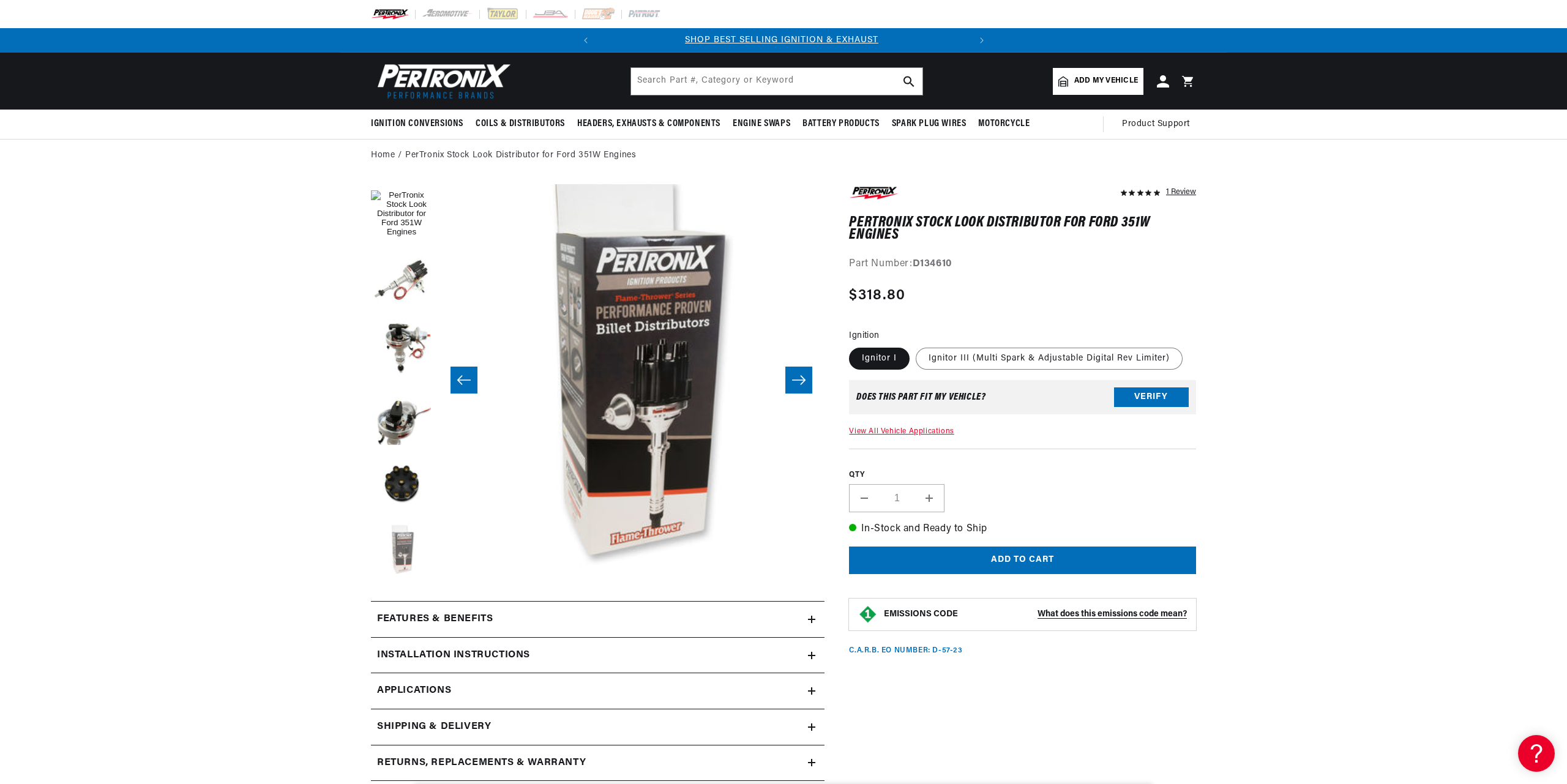
scroll to position [0, 0]
click at [444, 620] on h2 "Features & Benefits" at bounding box center [435, 619] width 116 height 16
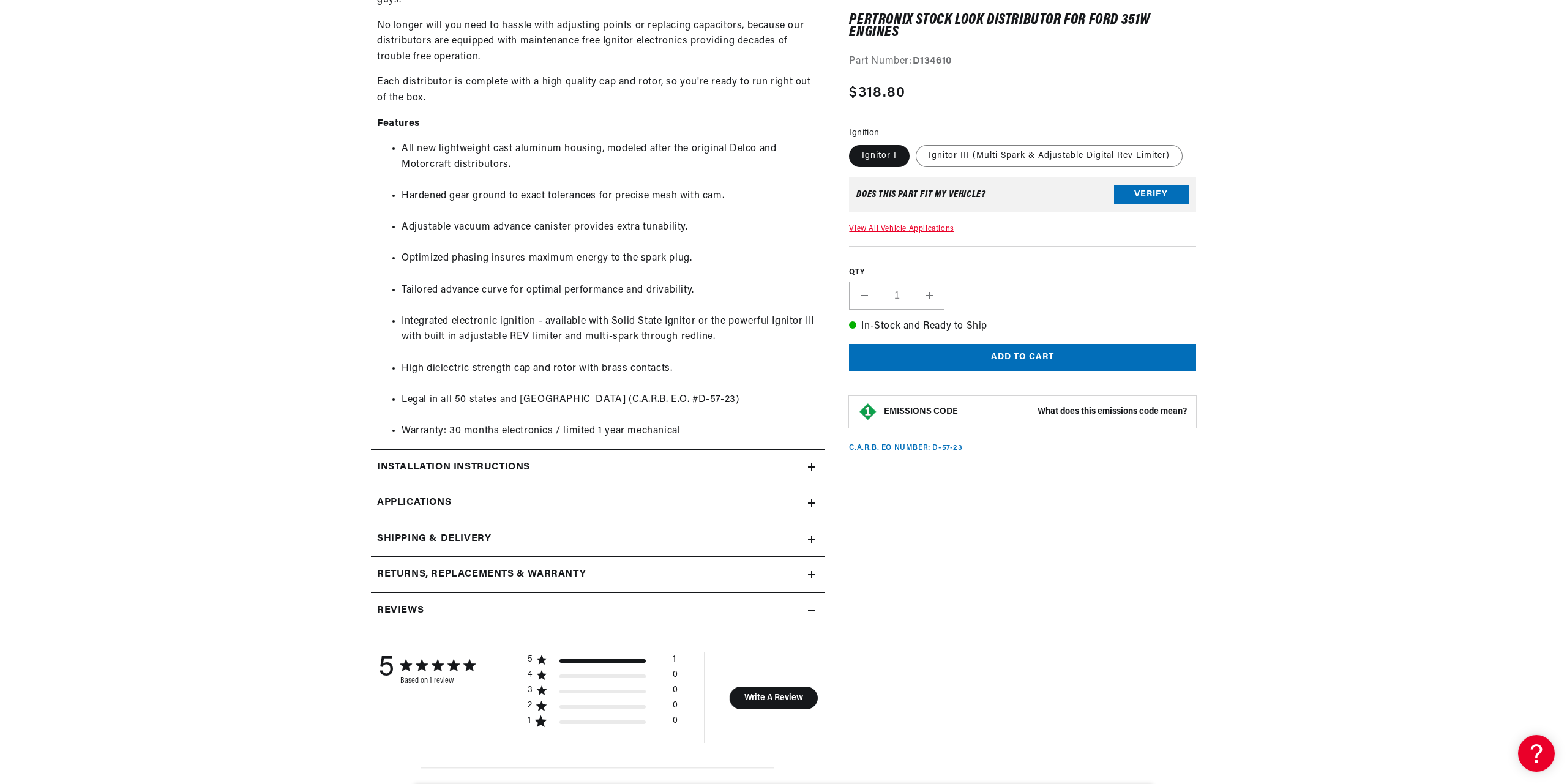
scroll to position [1082, 0]
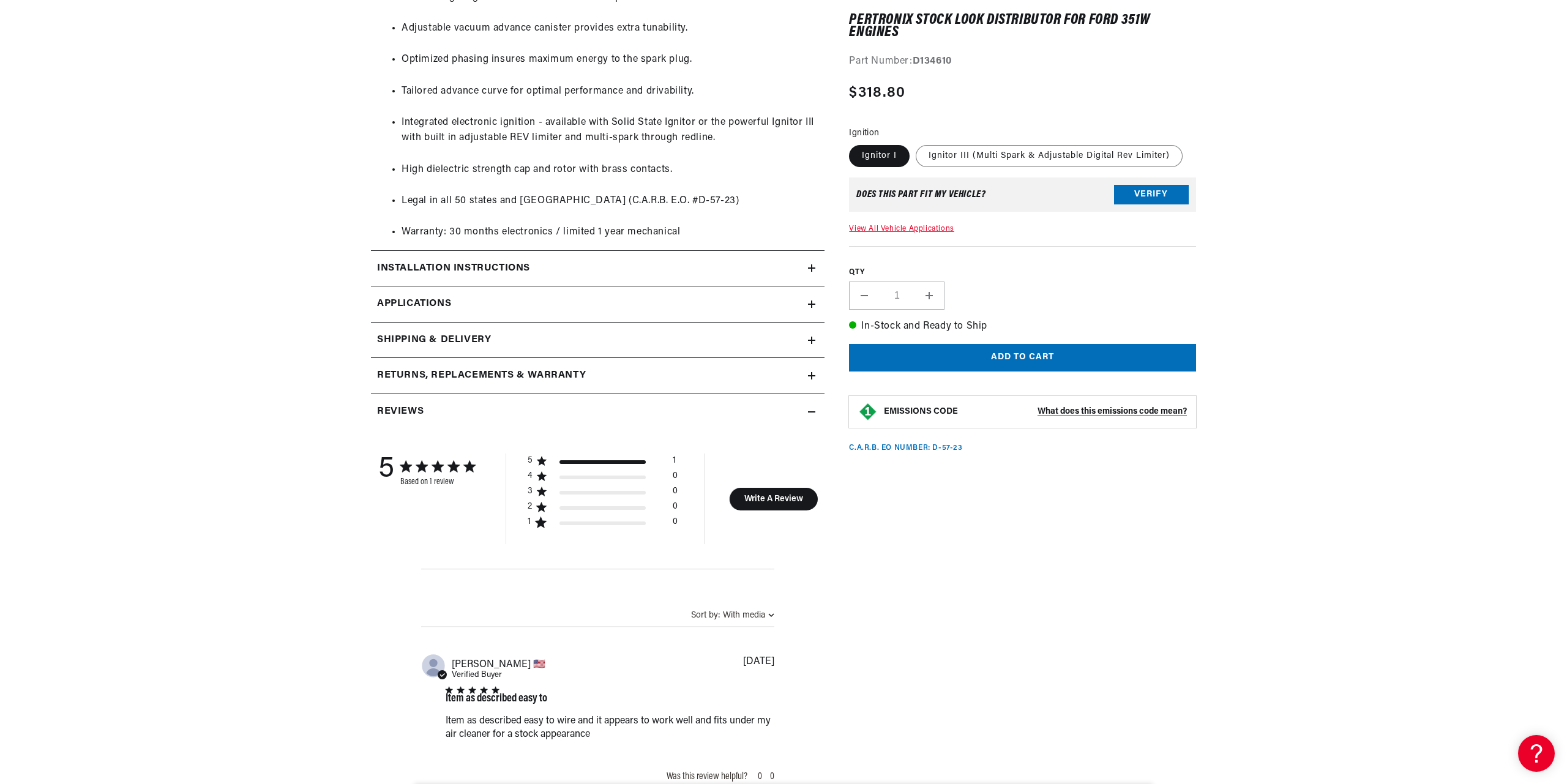
click at [464, 316] on link "Applications" at bounding box center [597, 304] width 453 height 36
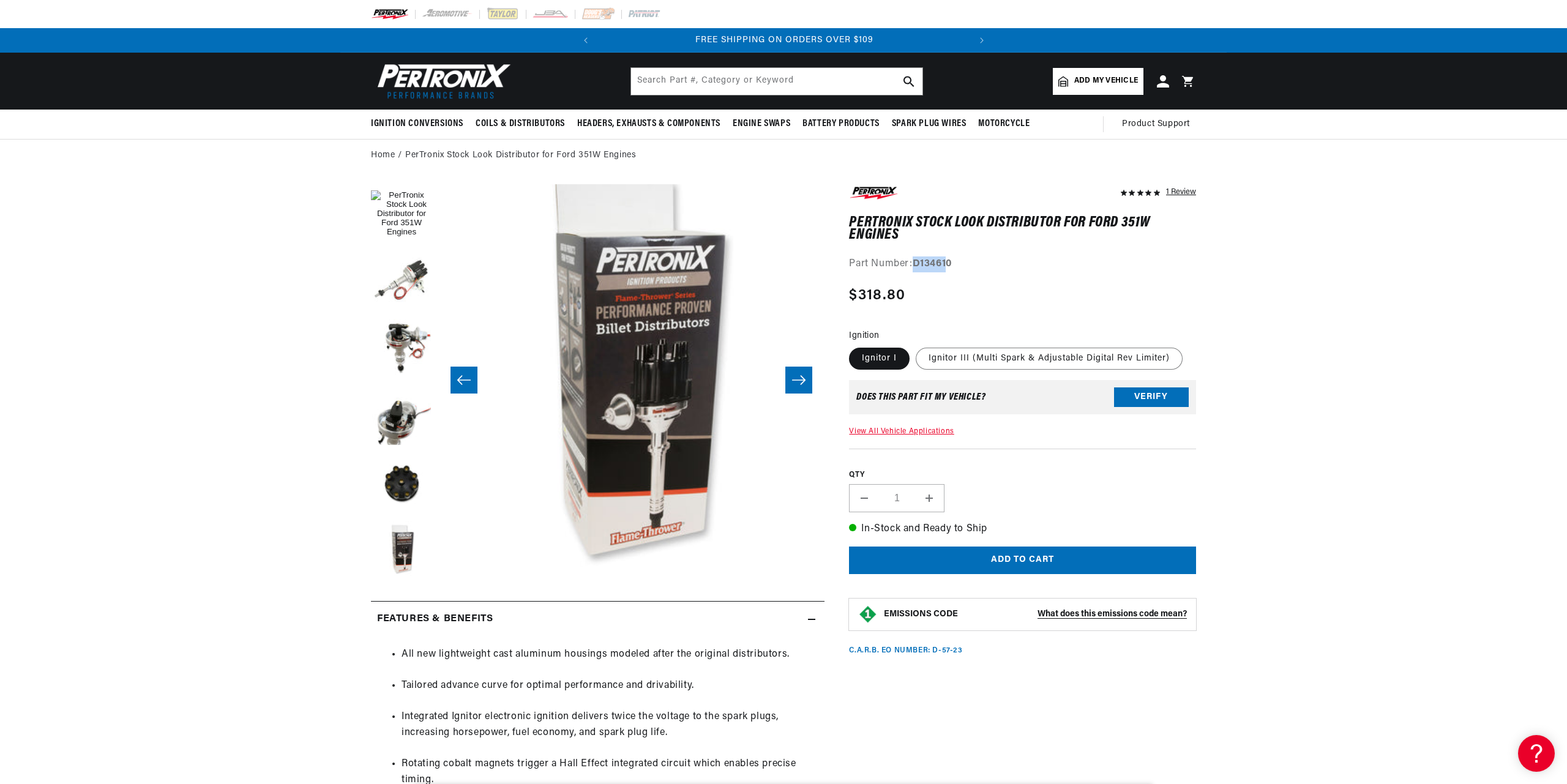
scroll to position [0, 371]
drag, startPoint x: 915, startPoint y: 264, endPoint x: 957, endPoint y: 266, distance: 42.0
click at [957, 266] on div "Part Number: D134610" at bounding box center [1022, 264] width 347 height 16
drag, startPoint x: 947, startPoint y: 265, endPoint x: 957, endPoint y: 266, distance: 10.0
copy strong "D134610"
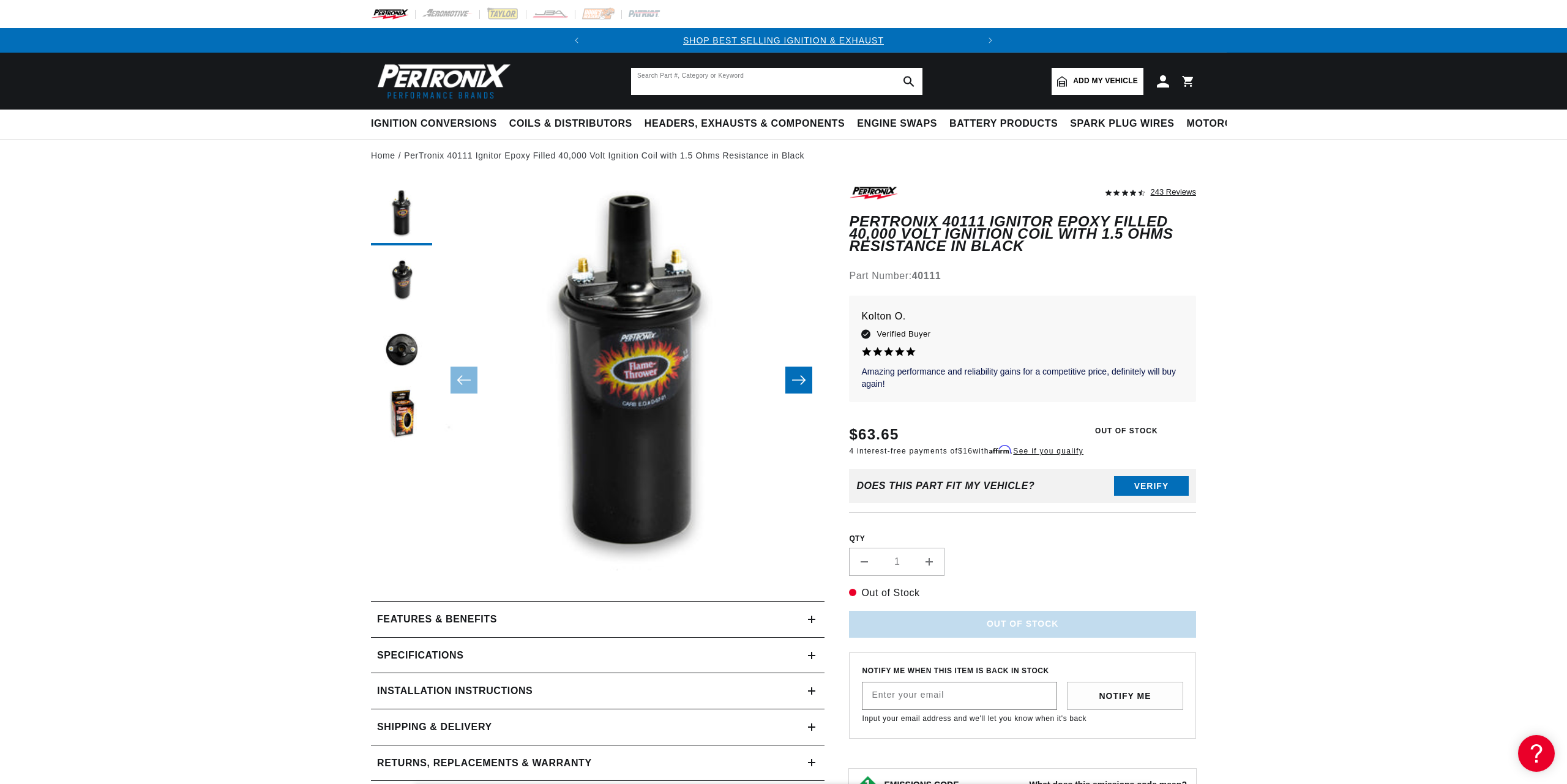
click at [727, 83] on input "text" at bounding box center [777, 81] width 291 height 27
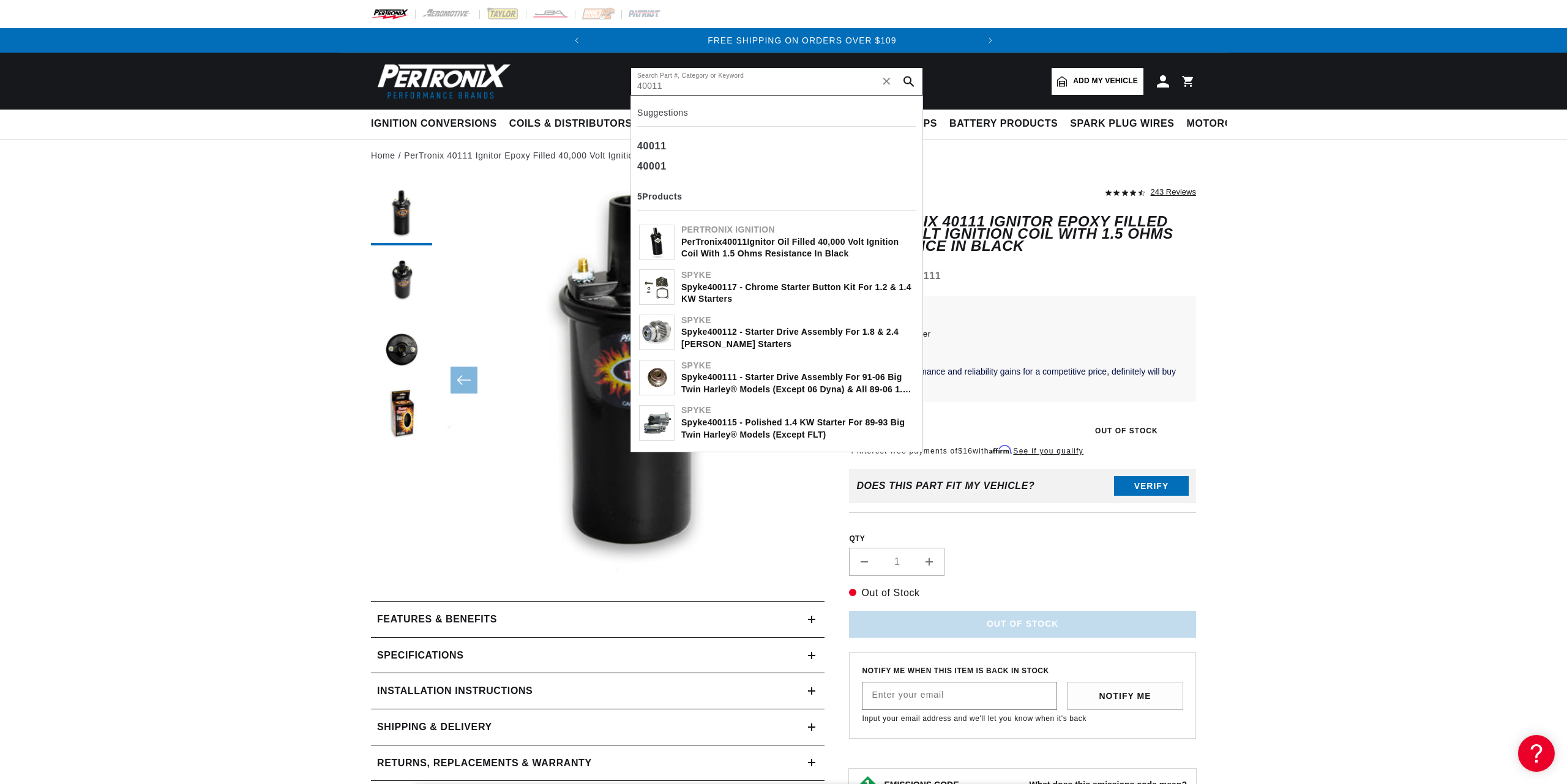
scroll to position [0, 371]
type input "40011"
click at [732, 142] on div "40011" at bounding box center [777, 146] width 279 height 21
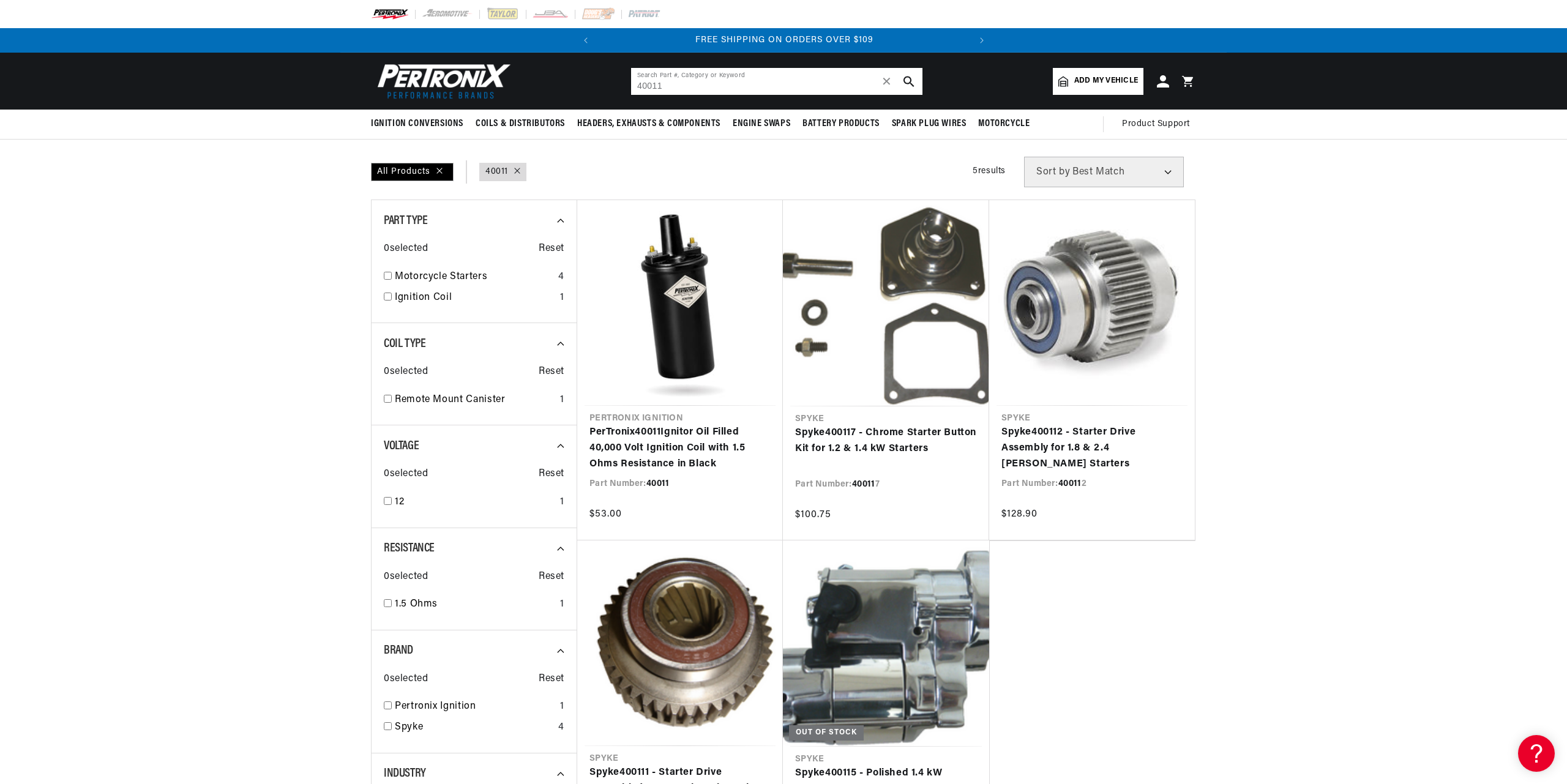
click at [646, 84] on input "40011" at bounding box center [777, 81] width 291 height 27
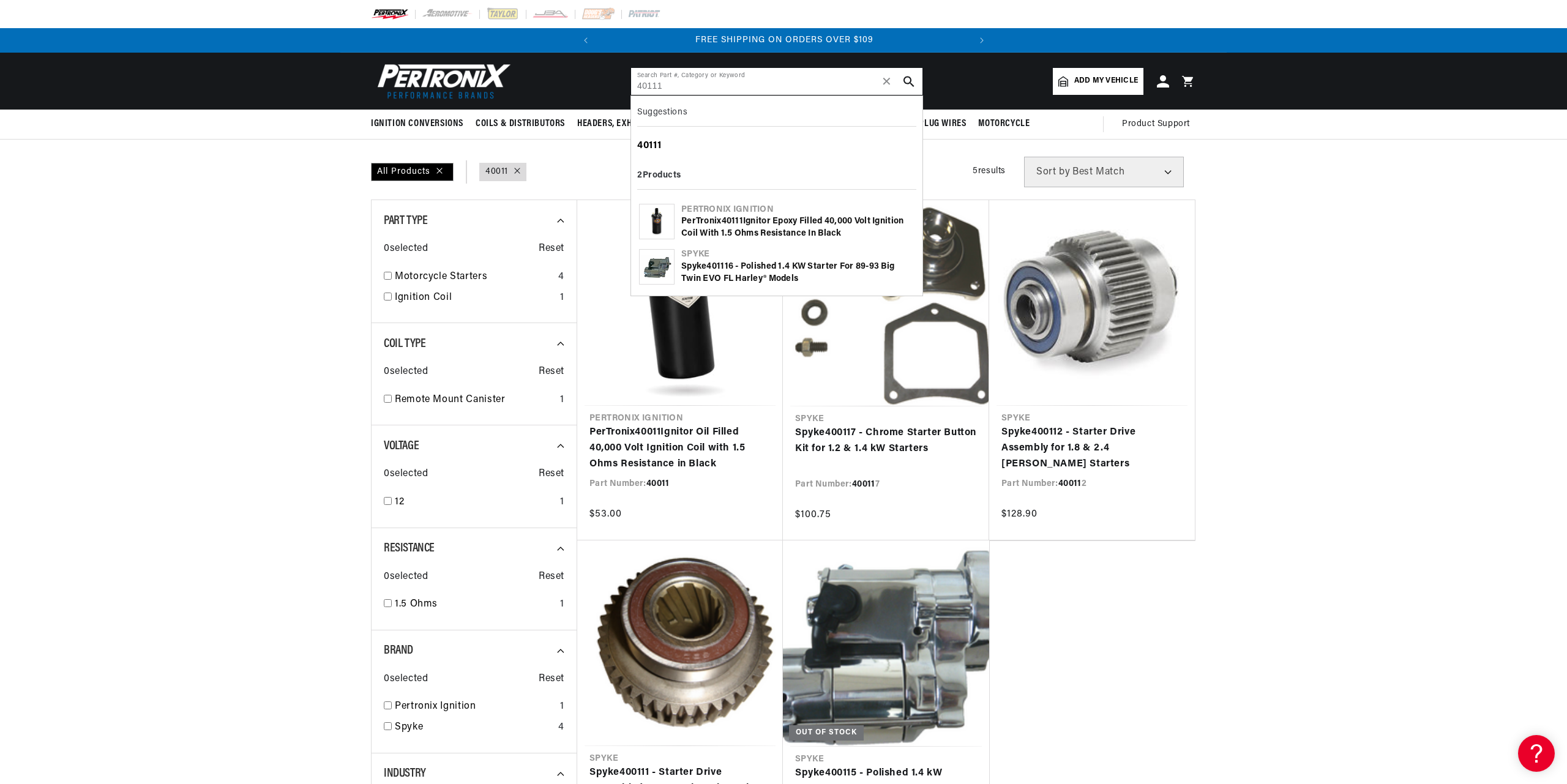
type input "40111"
click at [660, 142] on b "40111" at bounding box center [649, 146] width 24 height 10
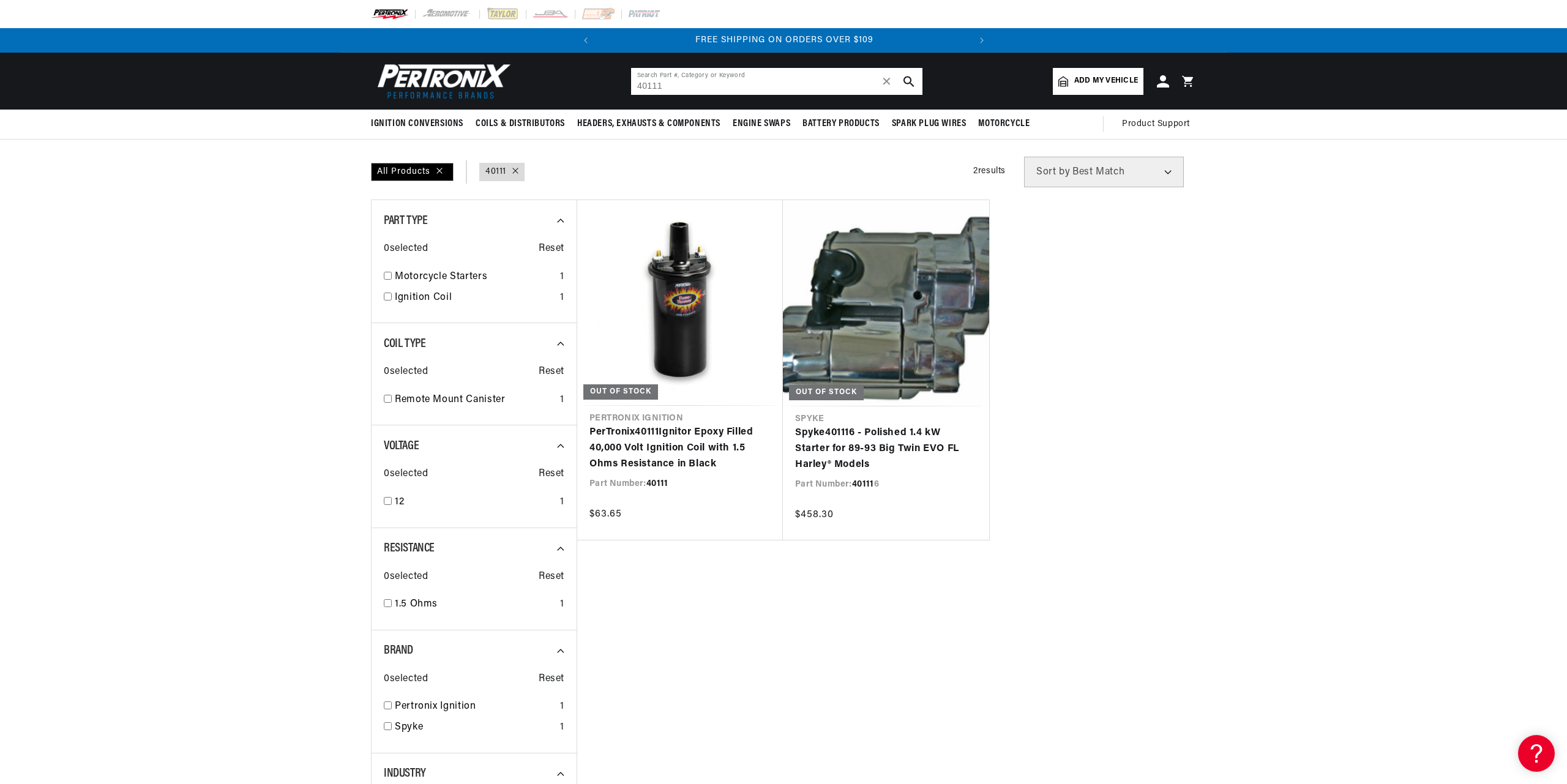
scroll to position [0, 371]
